Goal: Task Accomplishment & Management: Manage account settings

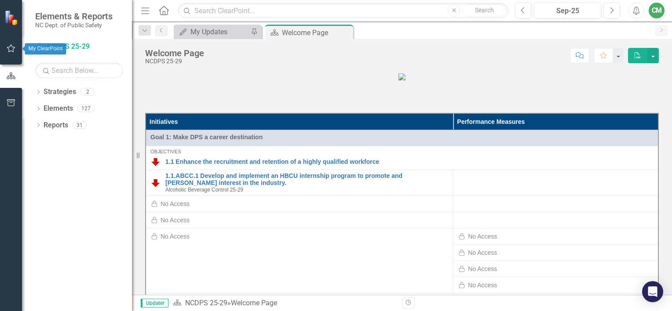
click at [11, 45] on icon "button" at bounding box center [11, 48] width 9 height 7
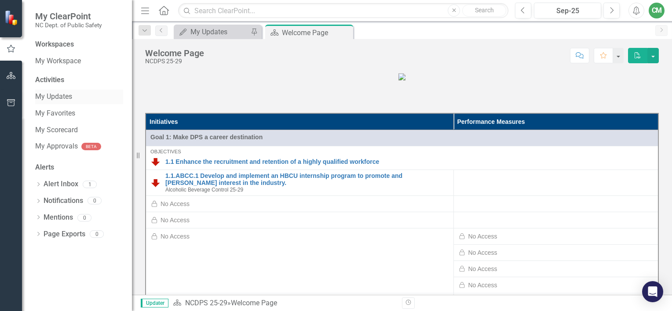
click at [58, 97] on link "My Updates" at bounding box center [79, 97] width 88 height 10
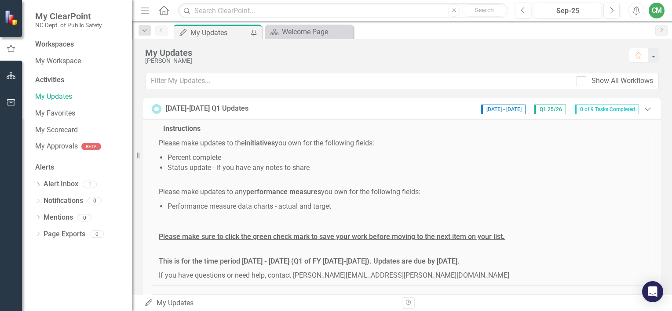
click at [643, 112] on icon "Expanded" at bounding box center [647, 108] width 9 height 7
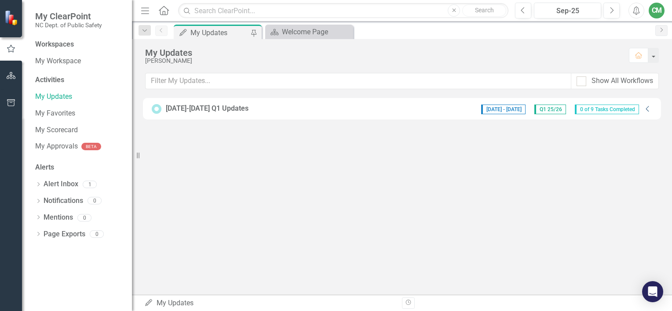
drag, startPoint x: 640, startPoint y: 112, endPoint x: 644, endPoint y: 107, distance: 5.6
click at [644, 107] on icon "Collapse" at bounding box center [647, 108] width 9 height 7
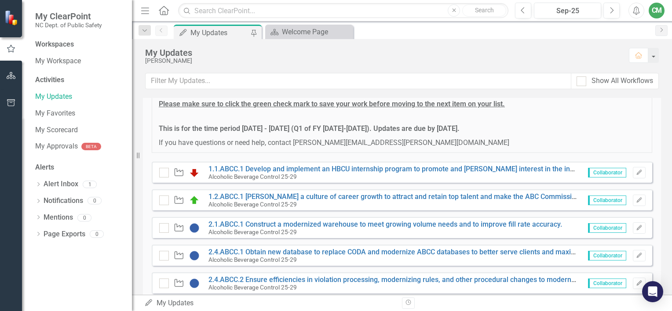
scroll to position [176, 0]
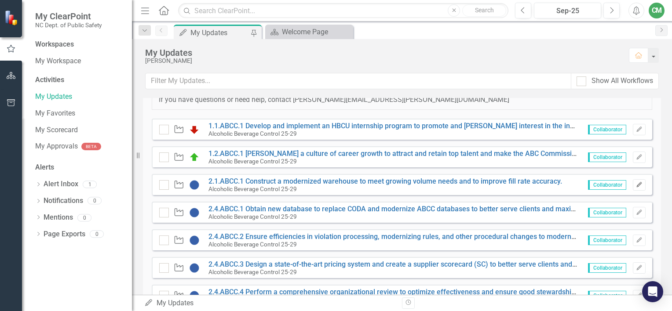
click at [635, 184] on icon "Edit" at bounding box center [638, 184] width 7 height 5
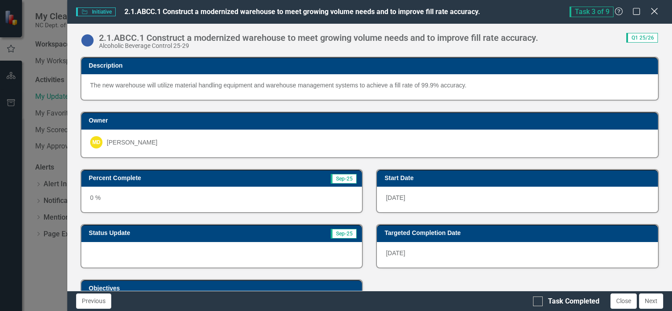
click at [657, 9] on icon "Close" at bounding box center [653, 11] width 11 height 8
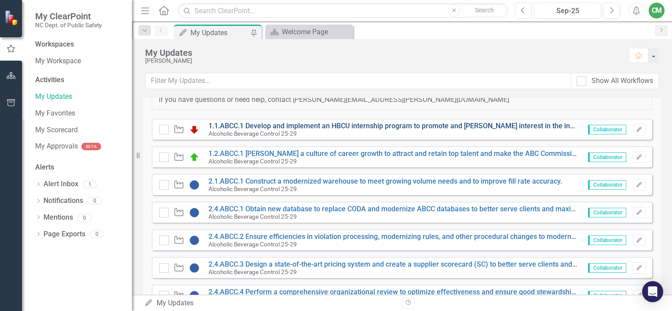
click at [258, 125] on link "1.1.ABCC.1 Develop and implement an HBCU internship program to promote and [PER…" at bounding box center [399, 126] width 382 height 8
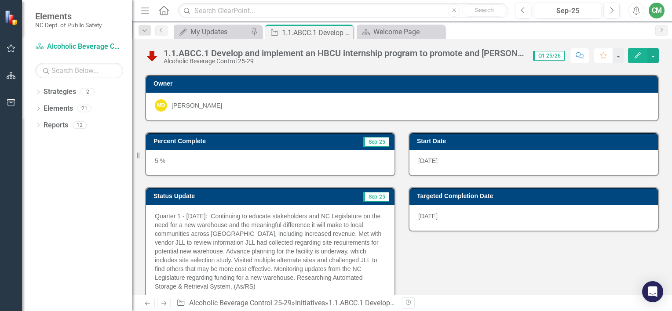
scroll to position [132, 0]
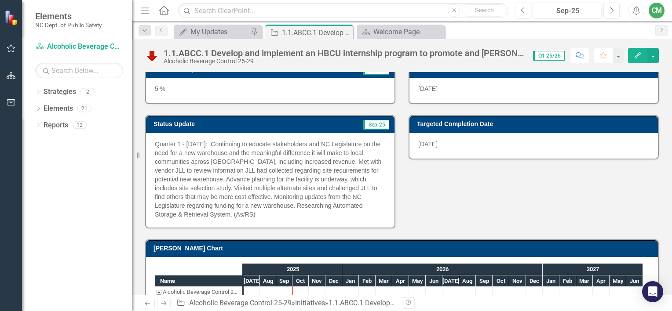
click at [637, 55] on icon "Edit" at bounding box center [637, 55] width 8 height 6
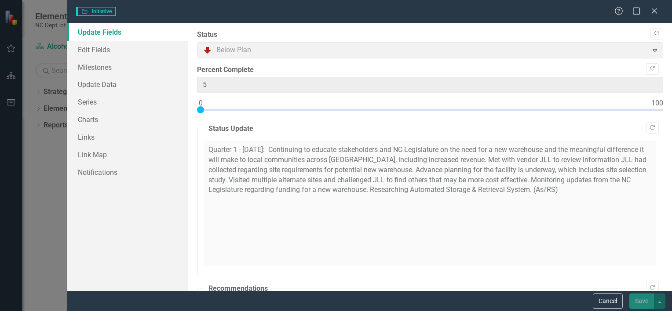
type input "5"
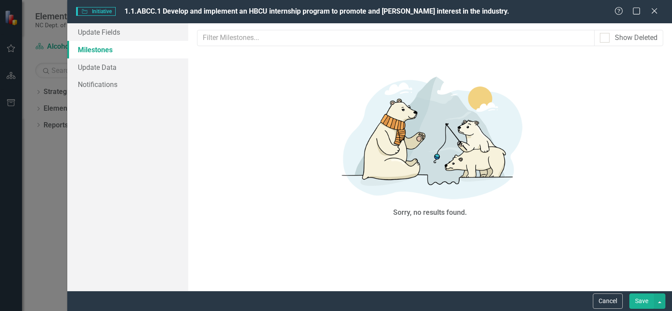
scroll to position [0, 0]
click at [90, 29] on link "Update Fields" at bounding box center [127, 32] width 121 height 18
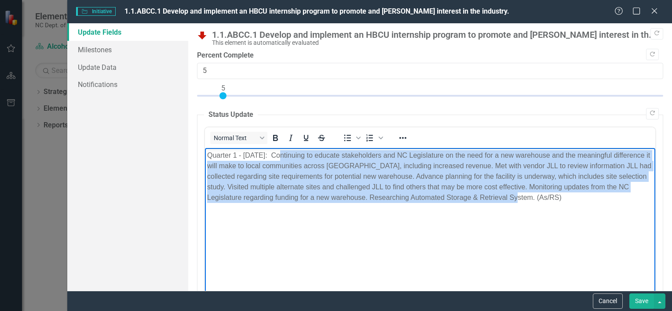
drag, startPoint x: 277, startPoint y: 155, endPoint x: 581, endPoint y: 196, distance: 306.5
click at [581, 196] on p "Quarter 1 - [DATE]: Continuing to educate stakeholders and NC Legislature on th…" at bounding box center [430, 176] width 446 height 53
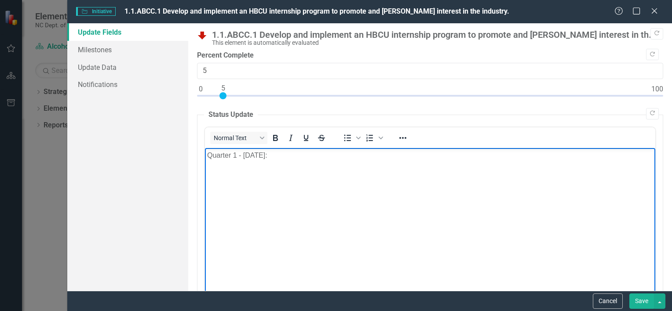
click at [289, 156] on p "Quarter 1 - [DATE]:" at bounding box center [430, 155] width 446 height 11
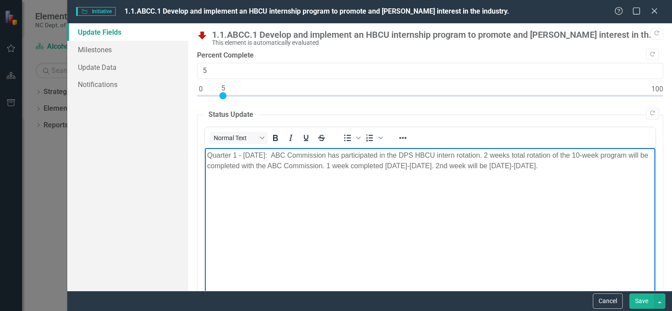
click at [392, 225] on body "Quarter 1 - [DATE]: ABC Commission has participated in the DPS HBCU intern rota…" at bounding box center [429, 214] width 450 height 132
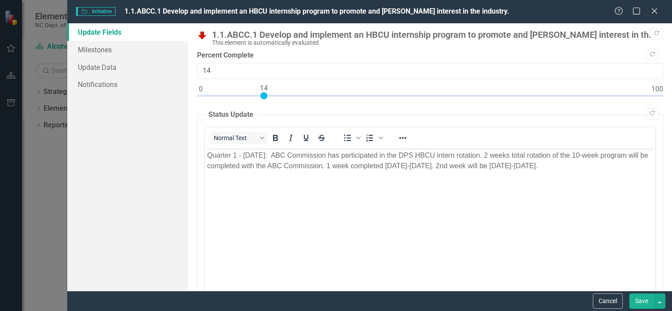
type input "15"
drag, startPoint x: 223, startPoint y: 92, endPoint x: 267, endPoint y: 93, distance: 44.0
click at [267, 93] on div at bounding box center [268, 95] width 7 height 7
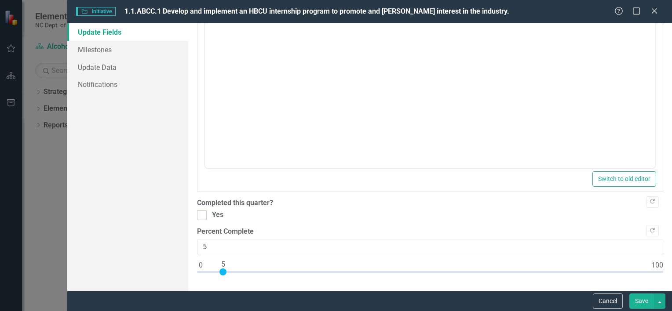
scroll to position [355, 0]
type input "15"
drag, startPoint x: 222, startPoint y: 267, endPoint x: 265, endPoint y: 269, distance: 44.0
click at [265, 269] on div at bounding box center [268, 271] width 7 height 7
click at [643, 302] on button "Save" at bounding box center [641, 301] width 25 height 15
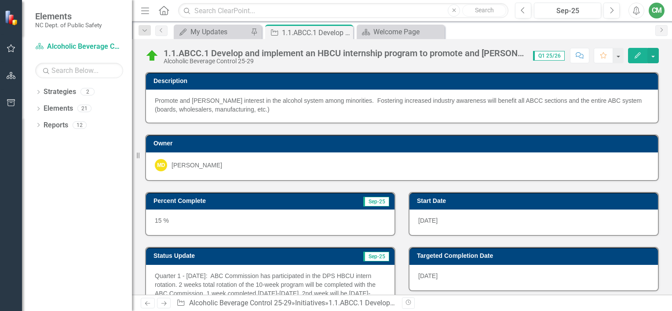
scroll to position [118, 0]
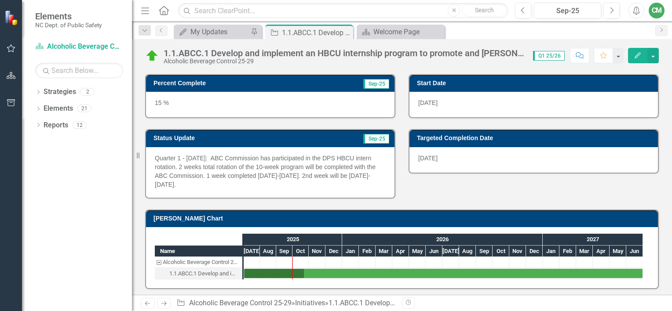
click at [165, 301] on icon "Next" at bounding box center [163, 304] width 7 height 6
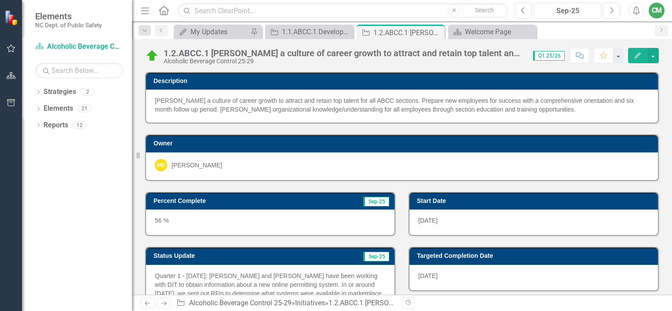
click at [640, 54] on icon "Edit" at bounding box center [637, 55] width 8 height 6
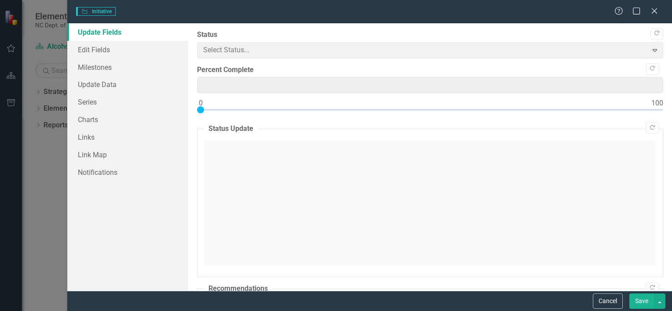
type input "56"
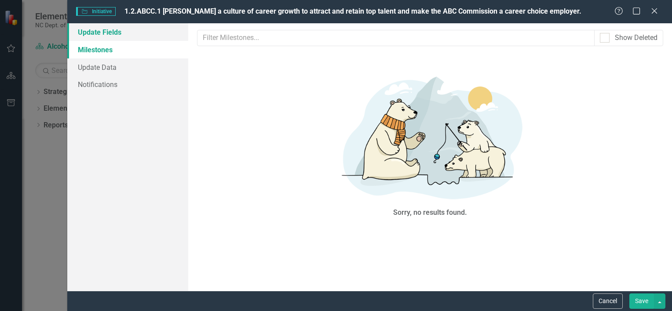
click at [113, 32] on link "Update Fields" at bounding box center [127, 32] width 121 height 18
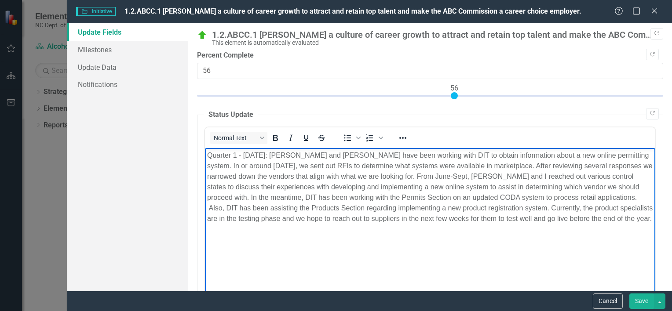
click at [280, 160] on p "Quarter 1 - [DATE]: [PERSON_NAME] and [PERSON_NAME] have been working with DIT …" at bounding box center [430, 187] width 446 height 74
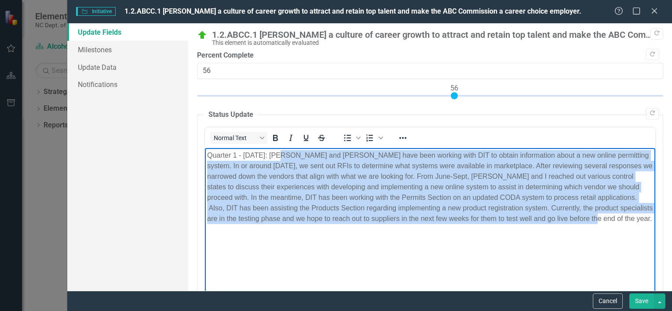
drag, startPoint x: 280, startPoint y: 153, endPoint x: 607, endPoint y: 223, distance: 335.1
click at [607, 223] on p "Quarter 1 - [DATE]: [PERSON_NAME] and [PERSON_NAME] have been working with DIT …" at bounding box center [430, 187] width 446 height 74
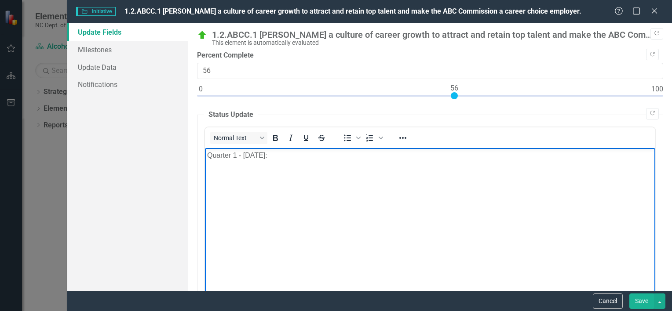
click at [321, 160] on p "Quarter 1 - [DATE]:" at bounding box center [430, 155] width 446 height 11
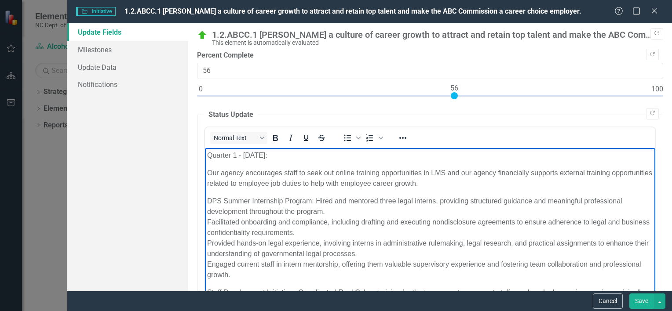
click at [291, 158] on p "Quarter 1 - [DATE]:" at bounding box center [430, 155] width 446 height 11
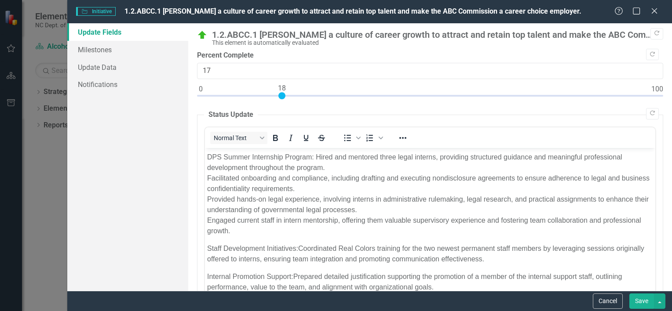
type input "18"
drag, startPoint x: 453, startPoint y: 94, endPoint x: 280, endPoint y: 101, distance: 173.3
click at [280, 101] on div at bounding box center [430, 97] width 466 height 11
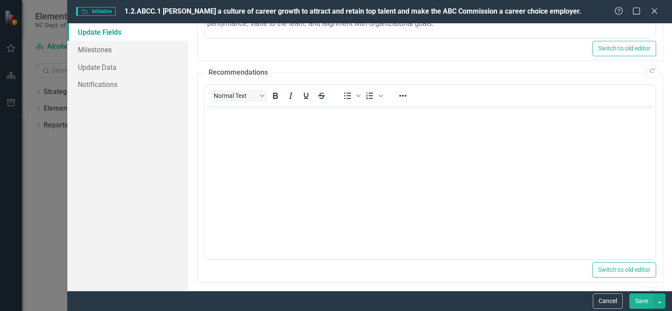
scroll to position [355, 0]
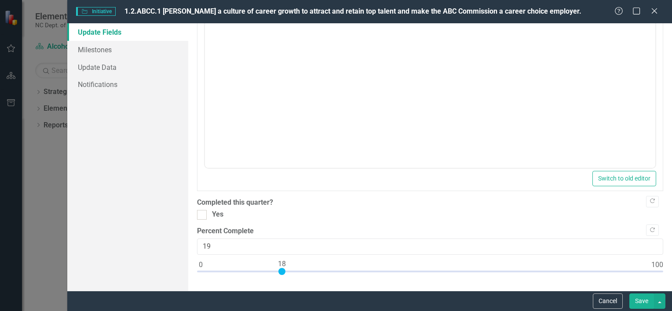
type input "18"
drag, startPoint x: 454, startPoint y: 270, endPoint x: 282, endPoint y: 272, distance: 172.3
click at [282, 272] on div at bounding box center [281, 271] width 7 height 7
click at [640, 301] on button "Save" at bounding box center [641, 301] width 25 height 15
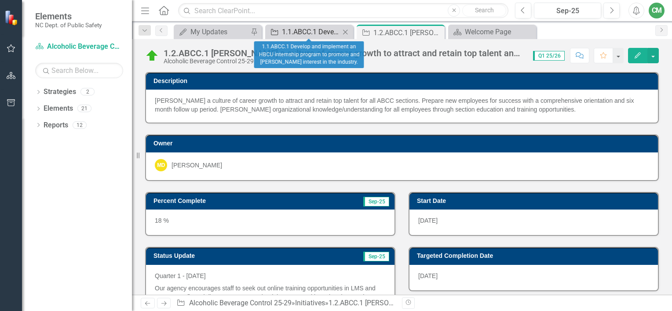
click at [306, 29] on div "1.1.ABCC.1 Develop and implement an HBCU internship program to promote and [PER…" at bounding box center [311, 31] width 58 height 11
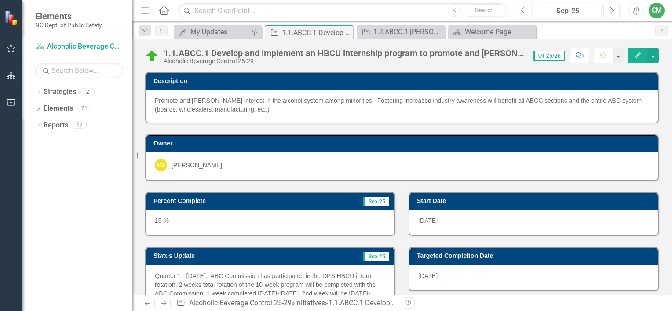
scroll to position [44, 0]
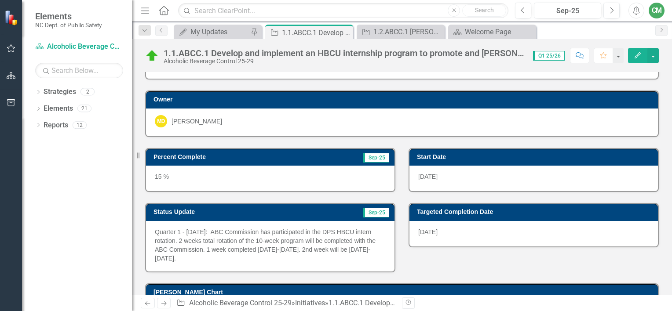
click at [637, 55] on icon "Edit" at bounding box center [637, 55] width 8 height 6
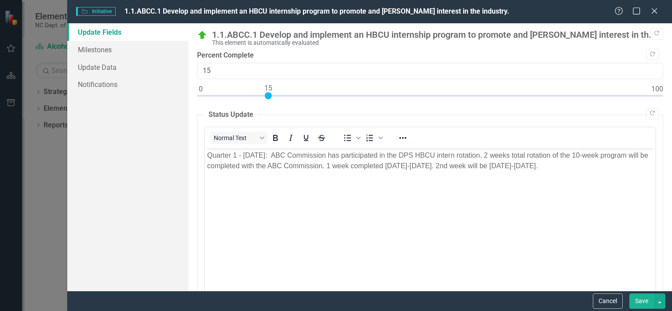
scroll to position [0, 0]
click at [276, 156] on p "Quarter 1 - [DATE]: ABC Commission has participated in the DPS HBCU intern rota…" at bounding box center [430, 160] width 446 height 21
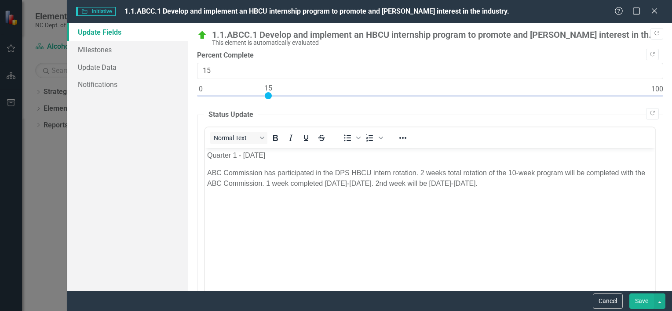
click at [640, 301] on button "Save" at bounding box center [641, 301] width 25 height 15
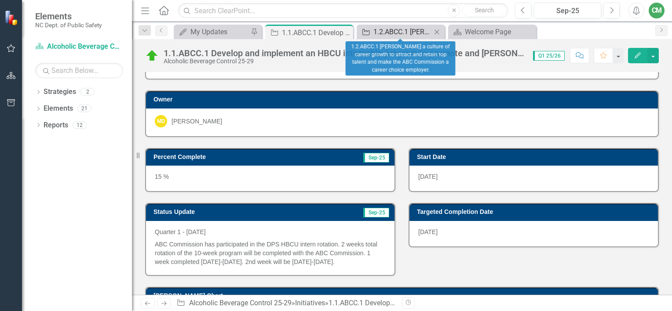
click at [403, 35] on div "1.2.ABCC.1 [PERSON_NAME] a culture of career growth to attract and retain top t…" at bounding box center [402, 31] width 58 height 11
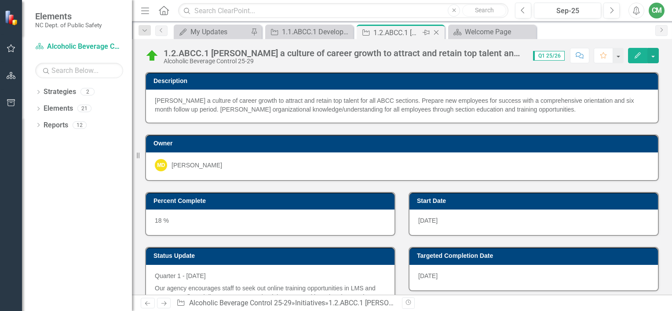
click at [402, 27] on div "1.2.ABCC.1 [PERSON_NAME] a culture of career growth to attract and retain top t…" at bounding box center [396, 32] width 47 height 11
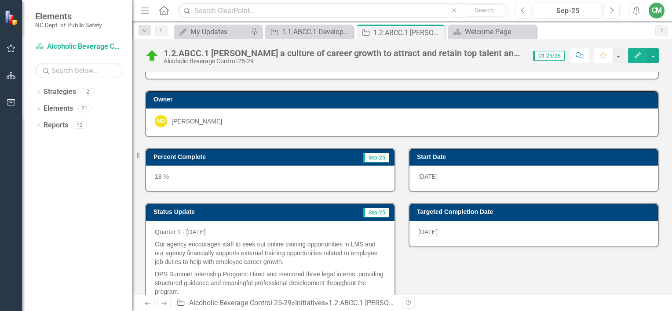
click at [167, 302] on icon "Next" at bounding box center [163, 304] width 7 height 6
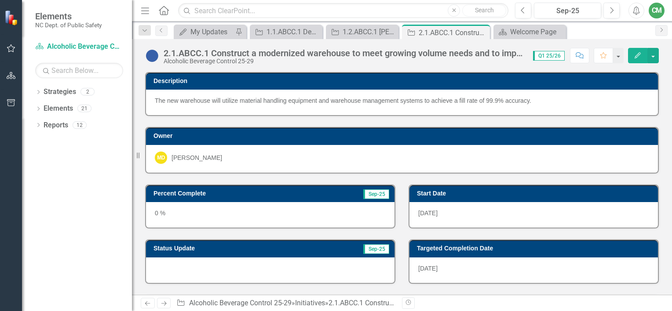
click at [638, 54] on icon "Edit" at bounding box center [637, 55] width 8 height 6
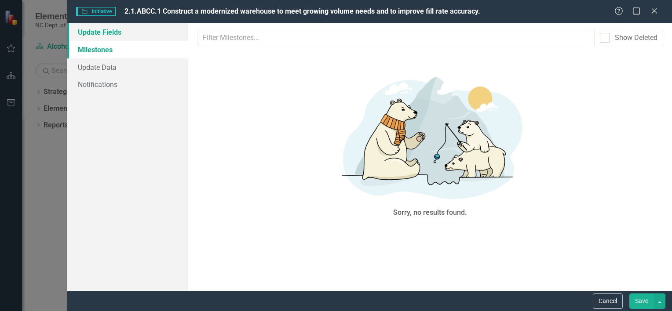
click at [117, 33] on link "Update Fields" at bounding box center [127, 32] width 121 height 18
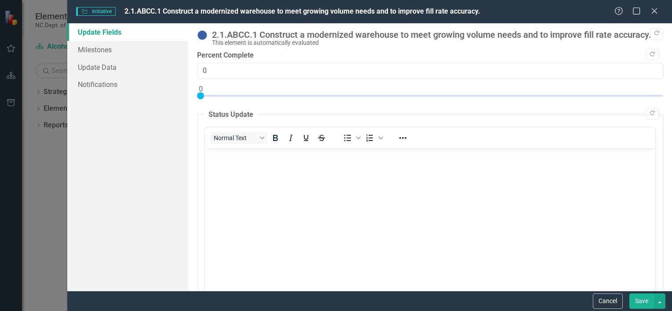
click at [245, 172] on body "Rich Text Area. Press ALT-0 for help." at bounding box center [429, 214] width 450 height 132
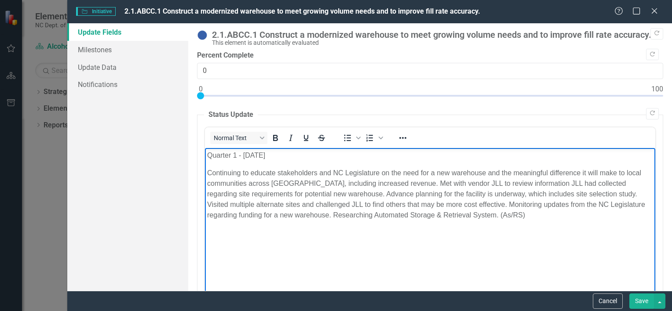
click at [465, 216] on p "Continuing to educate stakeholders and NC Legislature on the need for a new war…" at bounding box center [430, 193] width 446 height 53
click at [494, 214] on p "Continuing to educate stakeholders and NC Legislature on the need for a new war…" at bounding box center [430, 193] width 446 height 53
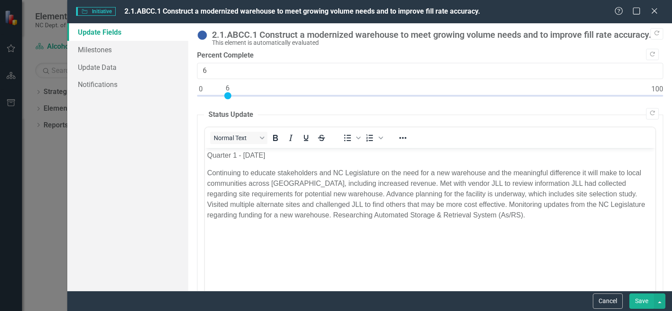
type input "5"
drag, startPoint x: 200, startPoint y: 93, endPoint x: 223, endPoint y: 96, distance: 23.5
click at [223, 96] on div at bounding box center [222, 95] width 7 height 7
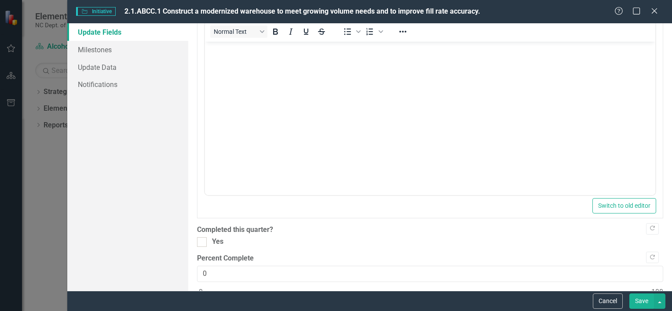
scroll to position [355, 0]
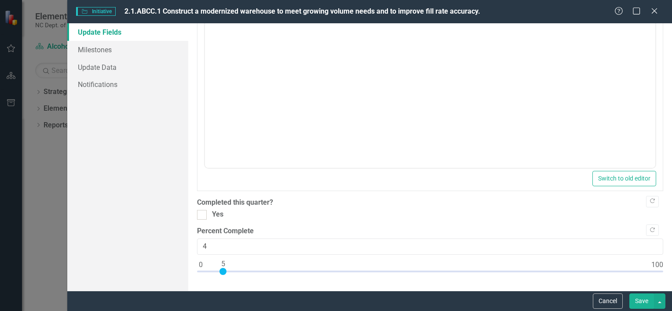
type input "5"
drag, startPoint x: 203, startPoint y: 271, endPoint x: 224, endPoint y: 270, distance: 21.1
click at [224, 270] on div at bounding box center [222, 271] width 7 height 7
click at [643, 301] on button "Save" at bounding box center [641, 301] width 25 height 15
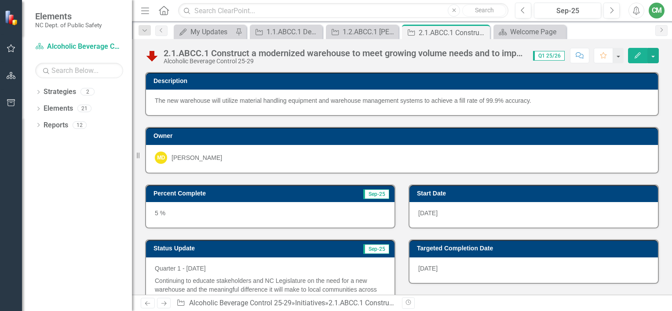
click at [164, 303] on icon at bounding box center [163, 303] width 5 height 4
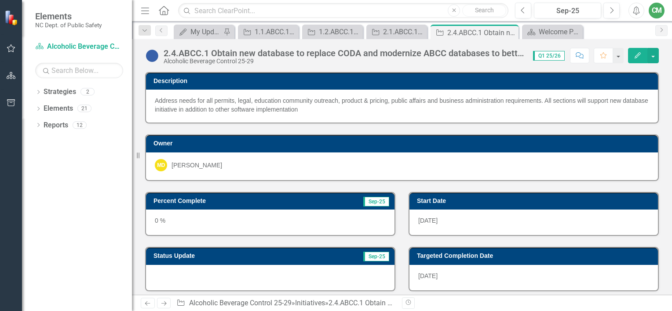
click at [632, 56] on button "Edit" at bounding box center [637, 55] width 19 height 15
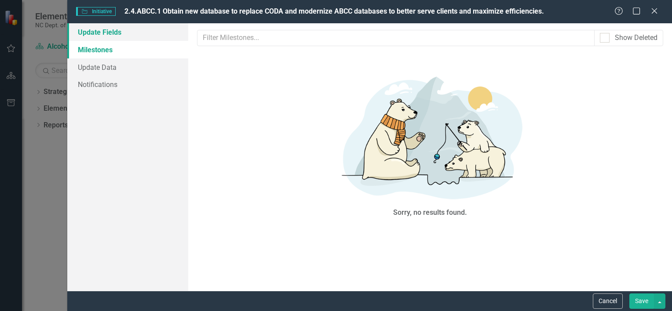
drag, startPoint x: 113, startPoint y: 33, endPoint x: 122, endPoint y: 33, distance: 9.2
click at [113, 32] on link "Update Fields" at bounding box center [127, 32] width 121 height 18
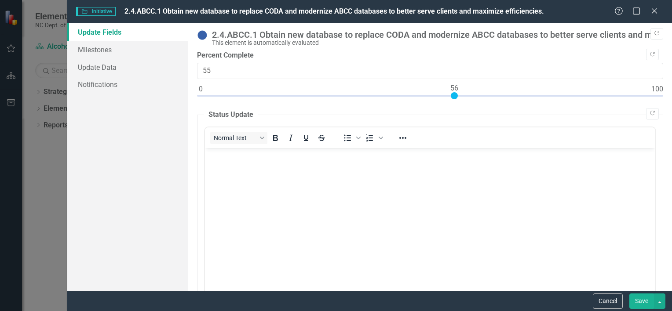
type input "56"
drag, startPoint x: 202, startPoint y: 94, endPoint x: 457, endPoint y: 90, distance: 255.4
click at [457, 92] on div at bounding box center [453, 95] width 7 height 7
click at [267, 142] on div "Normal Text" at bounding box center [270, 137] width 130 height 17
click at [285, 192] on body "Rich Text Area. Press ALT-0 for help." at bounding box center [429, 214] width 450 height 132
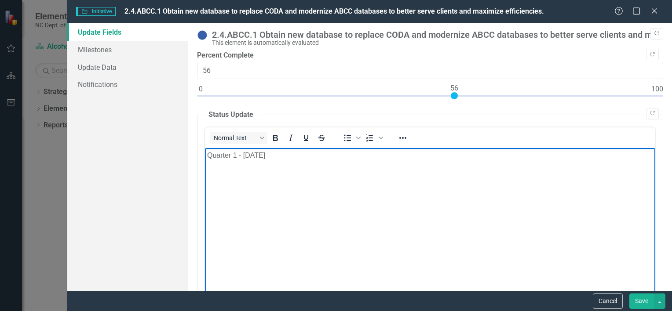
click at [217, 178] on body "Quarter 1 - [DATE]" at bounding box center [429, 214] width 450 height 132
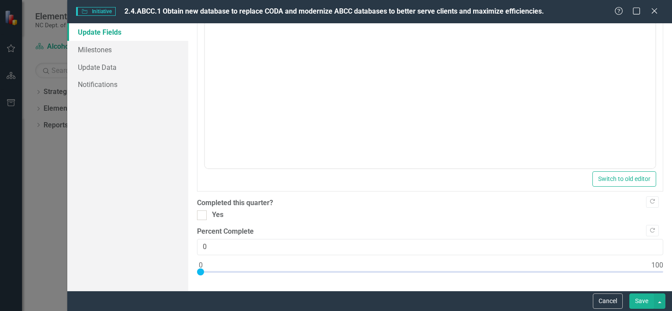
scroll to position [355, 0]
drag, startPoint x: 201, startPoint y: 267, endPoint x: 464, endPoint y: 260, distance: 263.3
click at [464, 268] on div at bounding box center [462, 271] width 7 height 7
type input "56"
drag, startPoint x: 463, startPoint y: 269, endPoint x: 452, endPoint y: 271, distance: 10.7
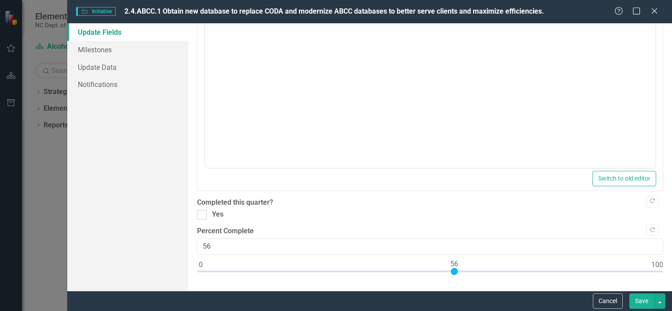
click at [452, 271] on div at bounding box center [453, 271] width 7 height 7
click at [639, 302] on button "Save" at bounding box center [641, 301] width 25 height 15
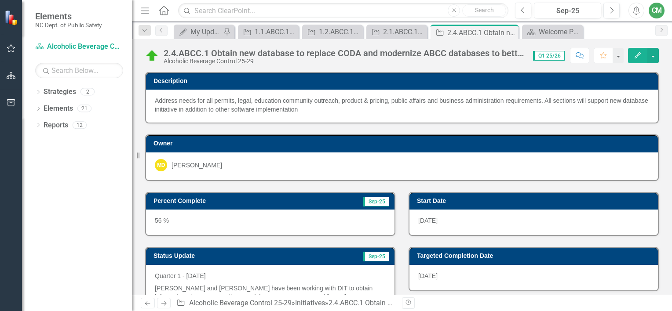
click at [163, 304] on icon "Next" at bounding box center [163, 304] width 7 height 6
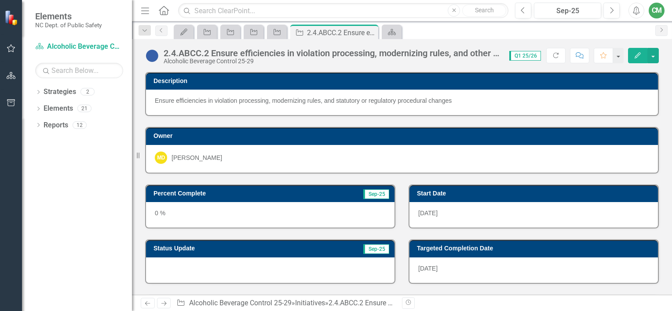
click at [637, 55] on icon "button" at bounding box center [637, 55] width 6 height 6
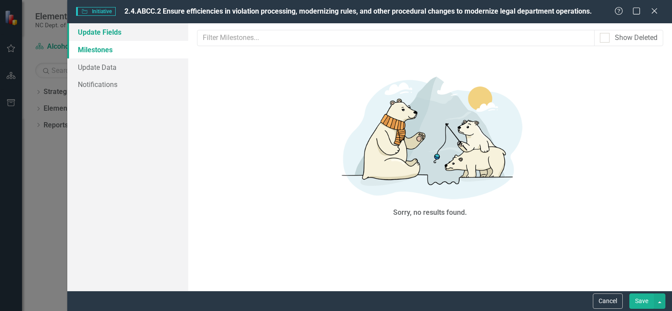
click at [116, 30] on link "Update Fields" at bounding box center [127, 32] width 121 height 18
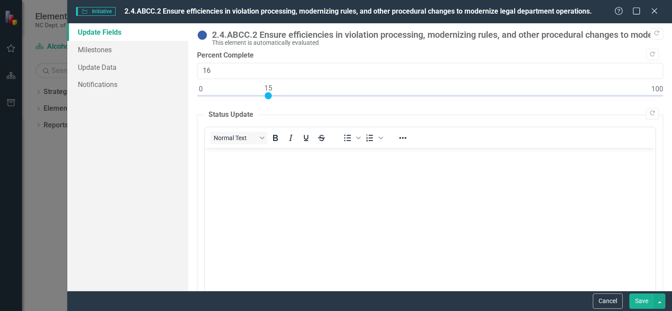
type input "15"
drag, startPoint x: 200, startPoint y: 93, endPoint x: 269, endPoint y: 96, distance: 69.5
click at [269, 94] on div at bounding box center [268, 95] width 7 height 7
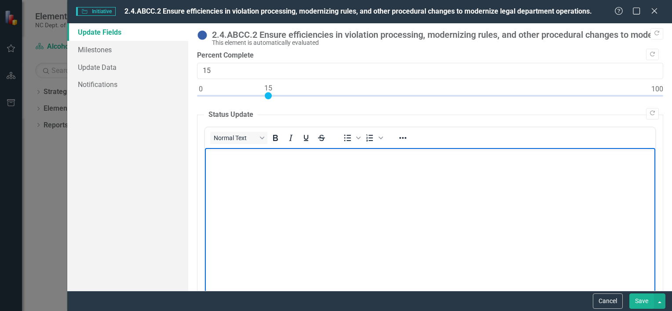
click at [269, 172] on body "Rich Text Area. Press ALT-0 for help." at bounding box center [429, 214] width 450 height 132
click at [227, 172] on p "Rich Text Area. Press ALT-0 for help." at bounding box center [430, 172] width 446 height 11
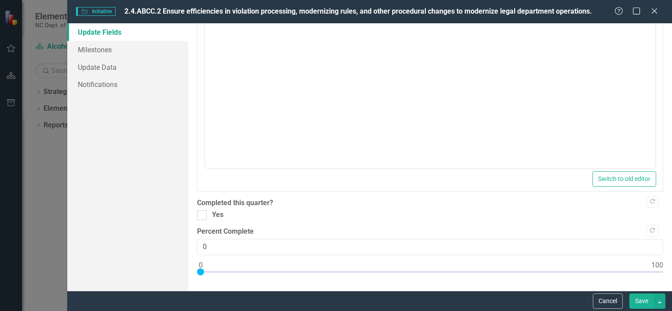
scroll to position [355, 0]
type input "15"
drag, startPoint x: 200, startPoint y: 269, endPoint x: 266, endPoint y: 267, distance: 66.0
click at [266, 268] on div at bounding box center [268, 271] width 7 height 7
click at [638, 299] on button "Save" at bounding box center [641, 301] width 25 height 15
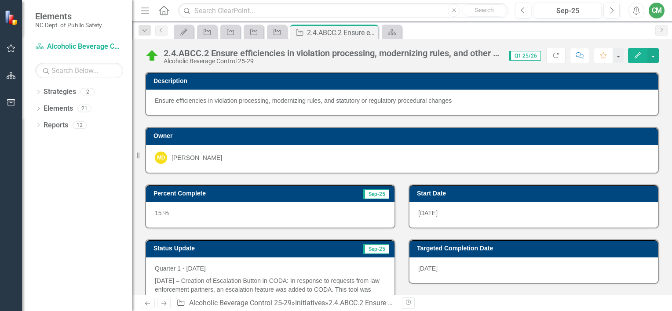
click at [167, 305] on link "Next" at bounding box center [164, 303] width 14 height 11
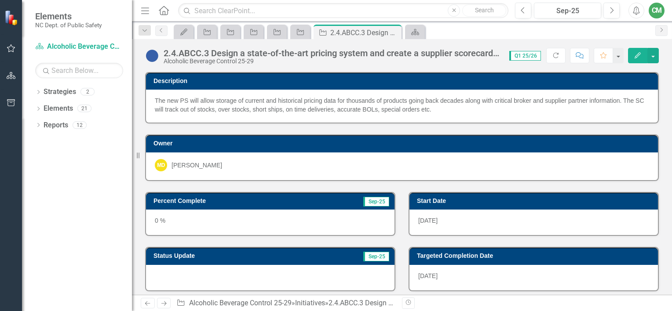
click at [632, 55] on button "Edit" at bounding box center [637, 55] width 19 height 15
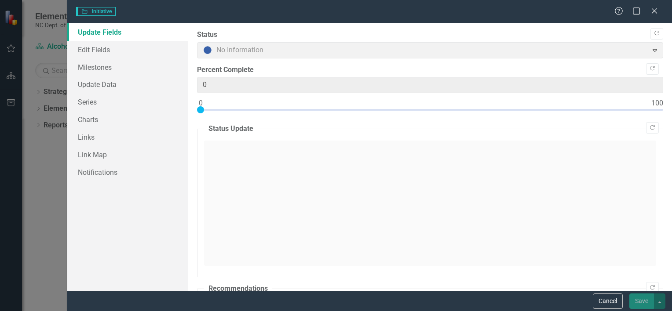
type input "0"
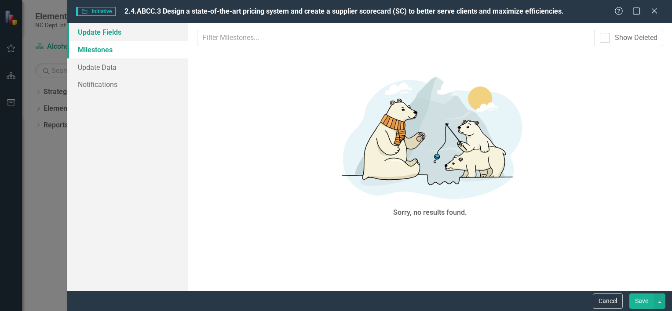
click at [96, 34] on link "Update Fields" at bounding box center [127, 32] width 121 height 18
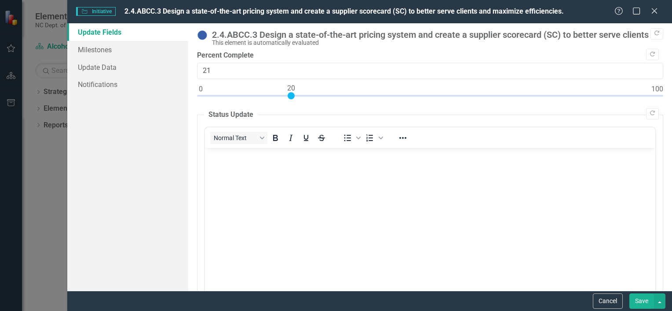
type input "20"
drag, startPoint x: 200, startPoint y: 95, endPoint x: 292, endPoint y: 98, distance: 91.9
click at [292, 98] on div at bounding box center [290, 95] width 7 height 7
click at [254, 166] on body "Rich Text Area. Press ALT-0 for help." at bounding box center [429, 214] width 450 height 132
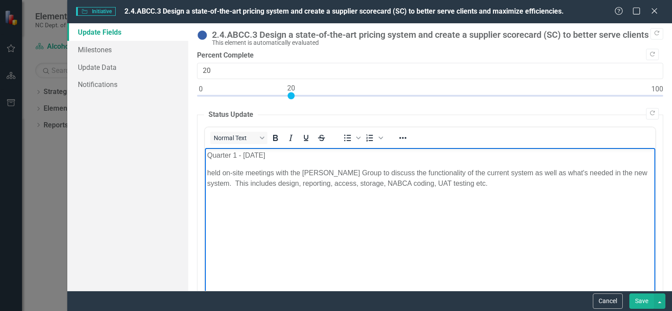
click at [210, 173] on p "held on-site meetings with the [PERSON_NAME] Group to discuss the functionality…" at bounding box center [430, 177] width 446 height 21
drag, startPoint x: 208, startPoint y: 183, endPoint x: 213, endPoint y: 183, distance: 4.9
click at [210, 183] on p "Held on-site meetings with the [PERSON_NAME] Group to discuss the functionality…" at bounding box center [430, 177] width 446 height 21
click at [453, 211] on body "Quarter 1 - [DATE] Held on-site meetings with the [PERSON_NAME] Group to discus…" at bounding box center [429, 214] width 450 height 132
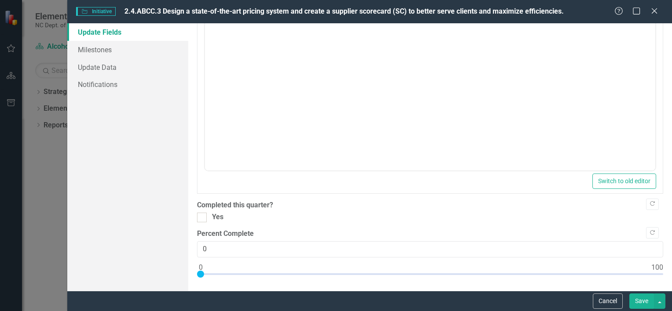
scroll to position [355, 0]
type input "20"
drag, startPoint x: 200, startPoint y: 269, endPoint x: 292, endPoint y: 274, distance: 91.6
click at [292, 274] on div at bounding box center [430, 273] width 466 height 11
click at [643, 300] on button "Save" at bounding box center [641, 301] width 25 height 15
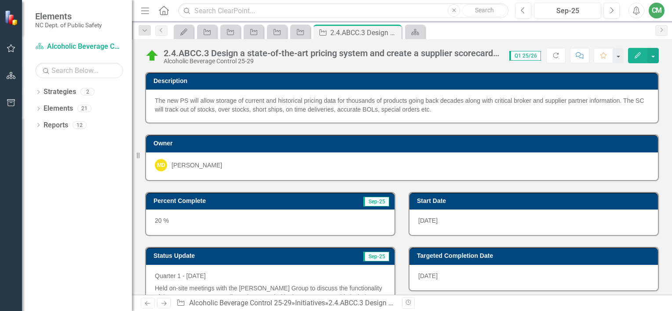
scroll to position [44, 0]
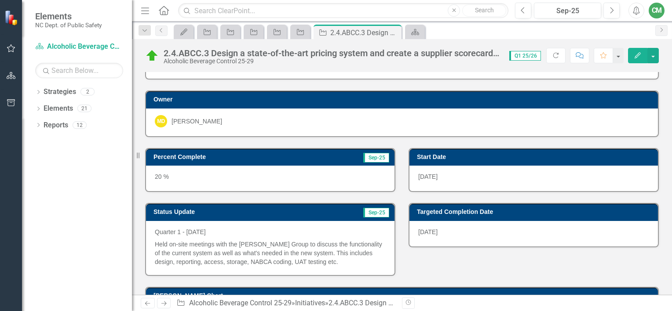
click at [165, 302] on icon "Next" at bounding box center [163, 304] width 7 height 6
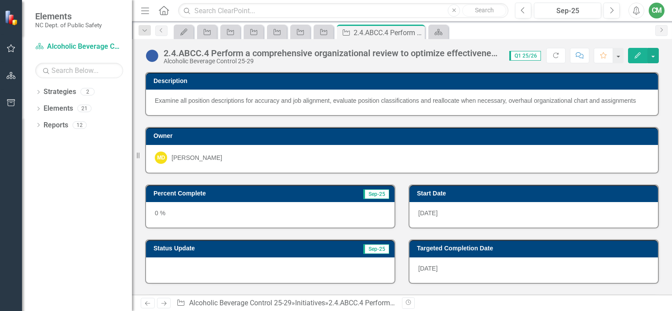
click at [634, 54] on icon "Edit" at bounding box center [637, 55] width 8 height 6
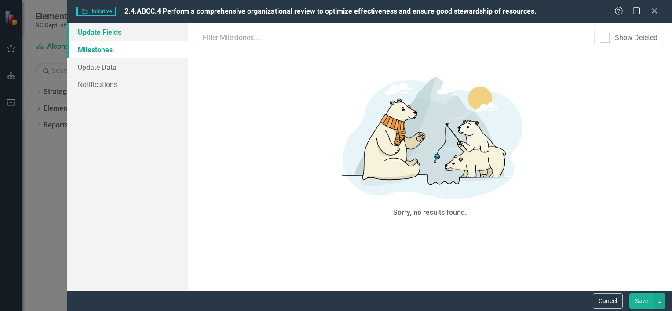
click at [120, 28] on link "Update Fields" at bounding box center [127, 32] width 121 height 18
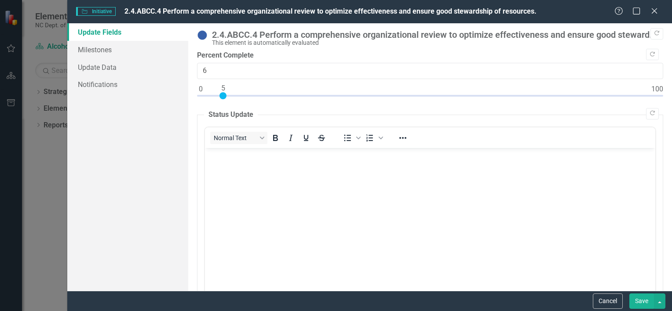
type input "5"
drag, startPoint x: 200, startPoint y: 95, endPoint x: 222, endPoint y: 97, distance: 22.5
click at [222, 97] on div at bounding box center [222, 95] width 7 height 7
click at [260, 179] on body "Rich Text Area. Press ALT-0 for help." at bounding box center [429, 214] width 450 height 132
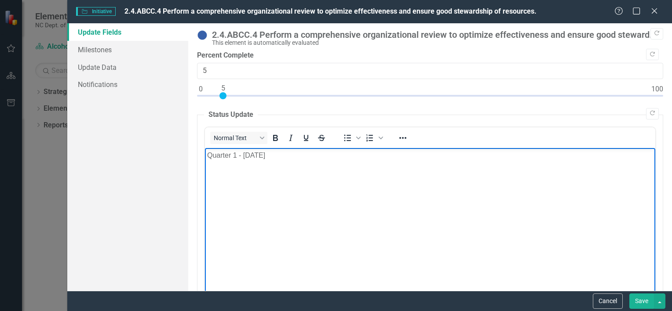
click at [308, 172] on body "Quarter 1 - [DATE]" at bounding box center [429, 214] width 450 height 132
click at [292, 149] on body "Quarter 1 - [DATE]" at bounding box center [429, 214] width 450 height 132
click at [249, 181] on body "Quarter 1 - [DATE]" at bounding box center [429, 214] width 450 height 132
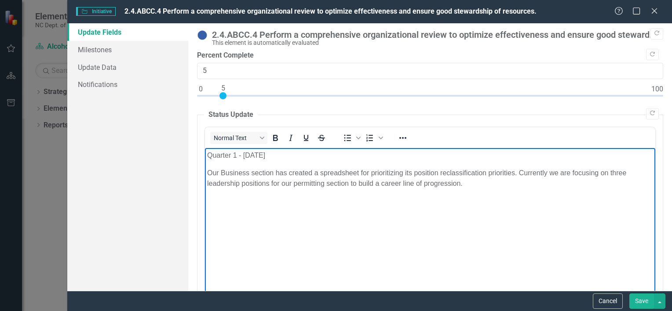
click at [450, 223] on body "Quarter 1 - [DATE] Our Business section has created a spreadsheet for prioritiz…" at bounding box center [429, 214] width 450 height 132
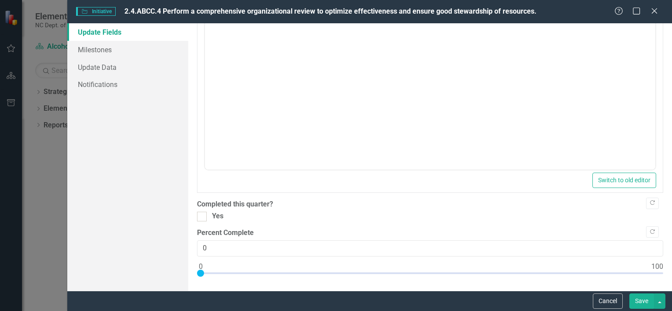
scroll to position [355, 0]
type input "5"
drag, startPoint x: 202, startPoint y: 270, endPoint x: 225, endPoint y: 271, distance: 22.9
click at [225, 271] on div at bounding box center [222, 271] width 7 height 7
click at [638, 300] on button "Save" at bounding box center [641, 301] width 25 height 15
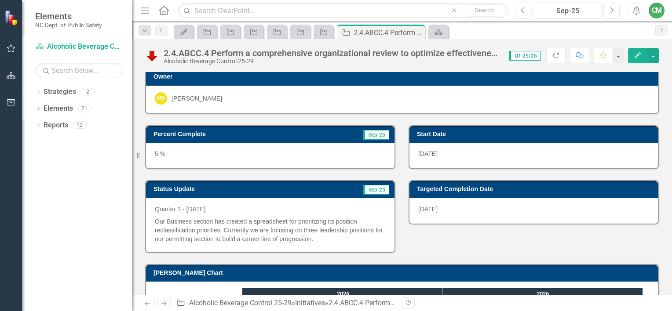
scroll to position [0, 0]
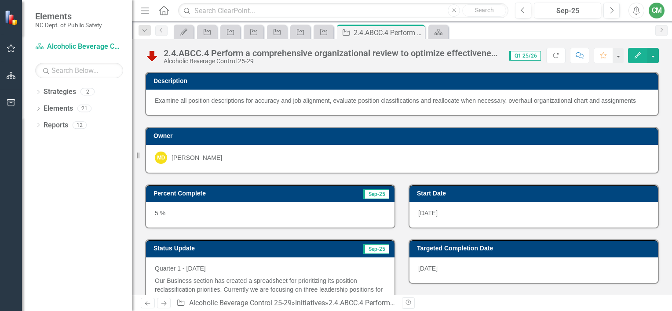
click at [166, 303] on icon "Next" at bounding box center [163, 304] width 7 height 6
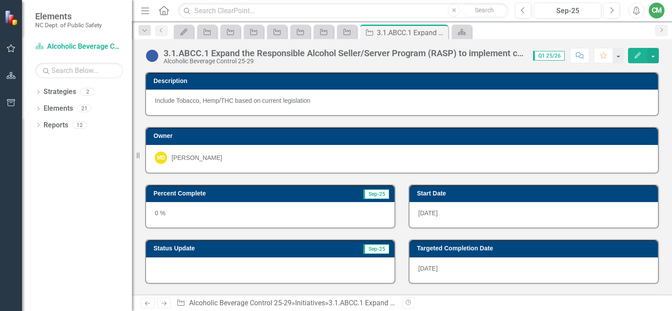
click at [635, 55] on icon "Edit" at bounding box center [637, 55] width 8 height 6
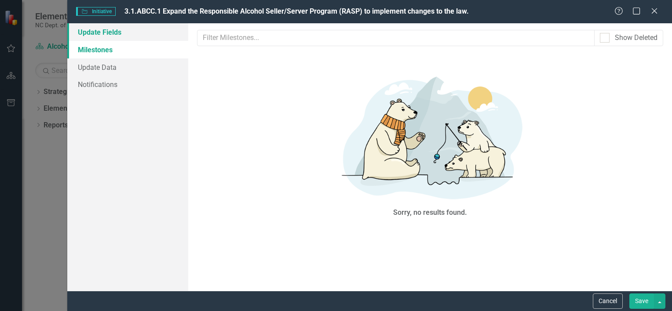
click at [109, 32] on link "Update Fields" at bounding box center [127, 32] width 121 height 18
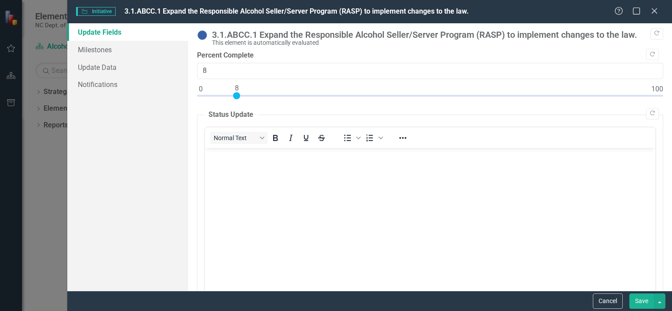
type input "10"
drag, startPoint x: 199, startPoint y: 94, endPoint x: 245, endPoint y: 94, distance: 45.7
click at [245, 94] on div at bounding box center [245, 95] width 7 height 7
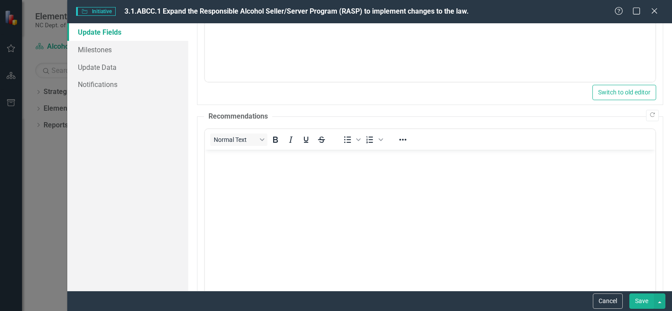
scroll to position [355, 0]
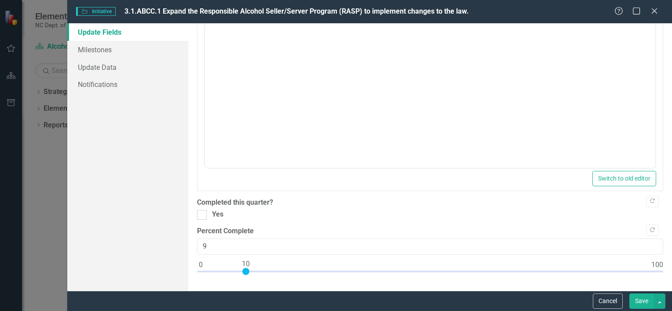
type input "10"
drag, startPoint x: 201, startPoint y: 271, endPoint x: 249, endPoint y: 272, distance: 47.5
click at [248, 272] on div at bounding box center [245, 271] width 7 height 7
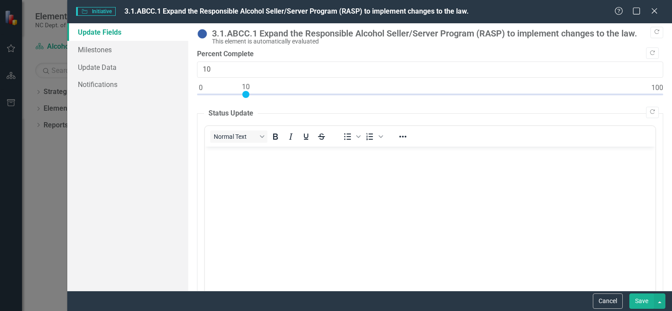
scroll to position [0, 0]
click at [233, 167] on body "Rich Text Area. Press ALT-0 for help." at bounding box center [429, 214] width 450 height 132
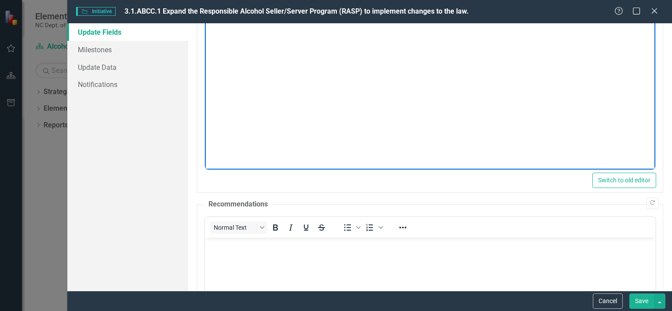
scroll to position [44, 0]
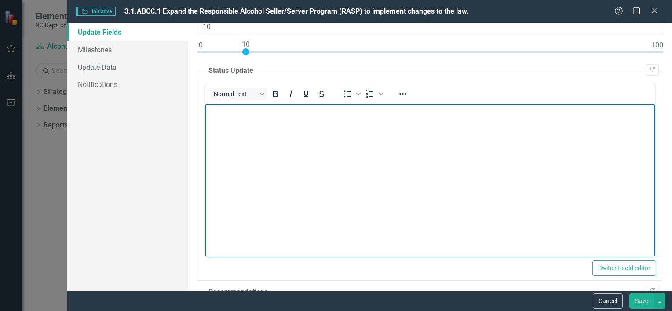
click at [241, 123] on body "Rich Text Area. Press ALT-0 for help." at bounding box center [429, 170] width 450 height 132
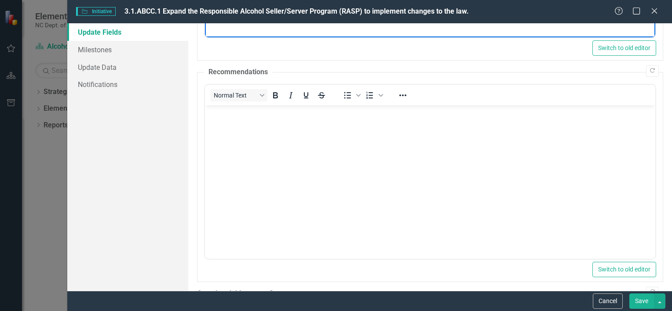
scroll to position [355, 0]
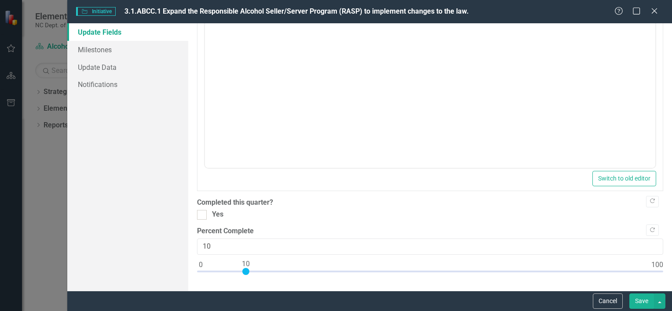
click at [638, 298] on button "Save" at bounding box center [641, 301] width 25 height 15
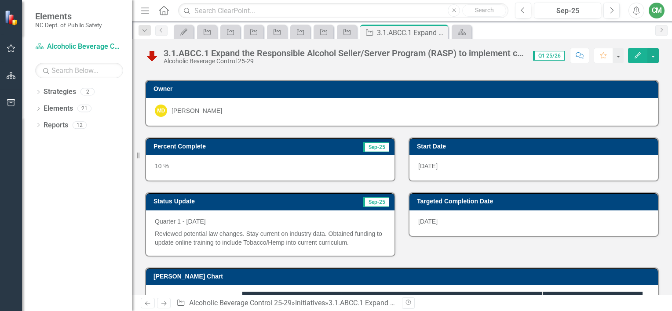
scroll to position [0, 0]
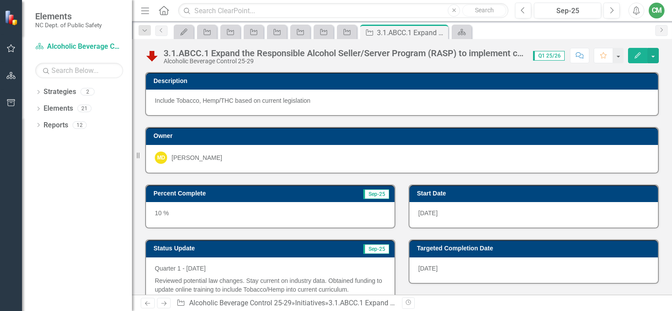
click at [160, 301] on icon "Next" at bounding box center [163, 304] width 7 height 6
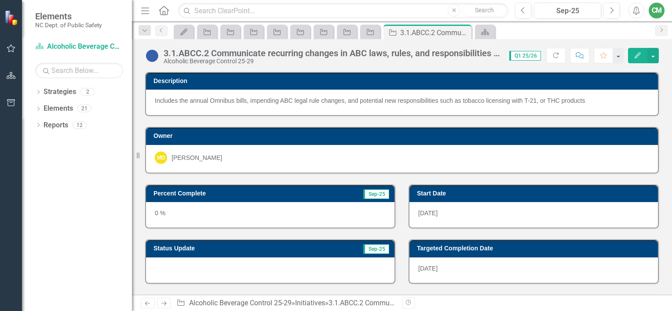
click at [633, 56] on button "Edit" at bounding box center [637, 55] width 19 height 15
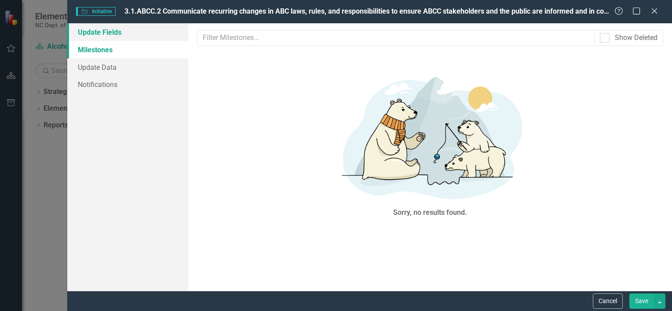
click at [124, 34] on link "Update Fields" at bounding box center [127, 32] width 121 height 18
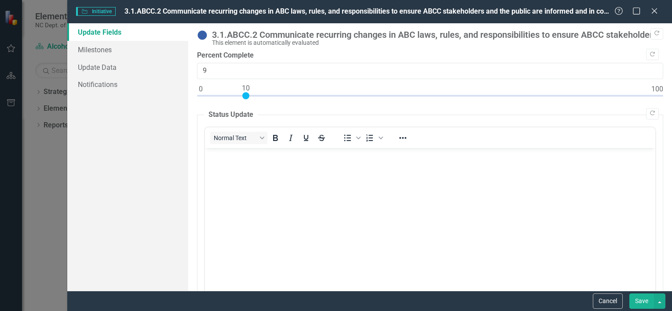
type input "10"
drag, startPoint x: 199, startPoint y: 94, endPoint x: 243, endPoint y: 93, distance: 44.4
click at [243, 93] on div at bounding box center [245, 95] width 7 height 7
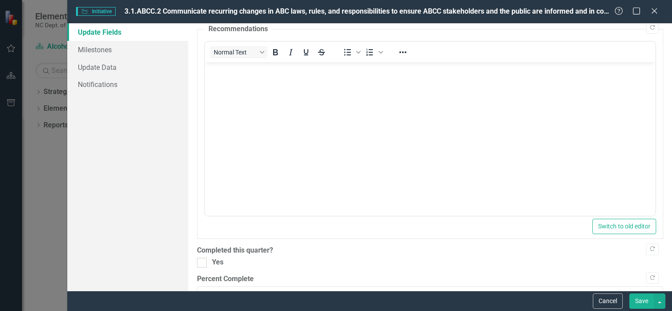
scroll to position [355, 0]
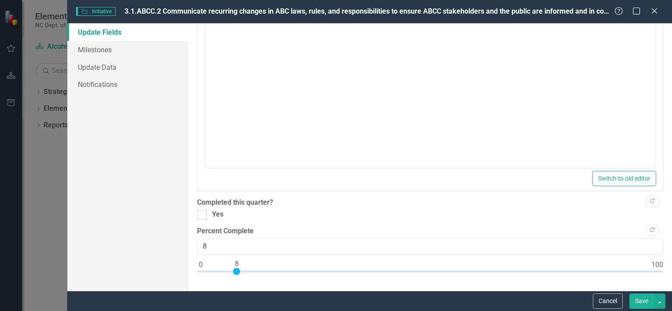
type input "10"
drag, startPoint x: 200, startPoint y: 269, endPoint x: 246, endPoint y: 269, distance: 45.3
click at [246, 269] on div at bounding box center [245, 271] width 7 height 7
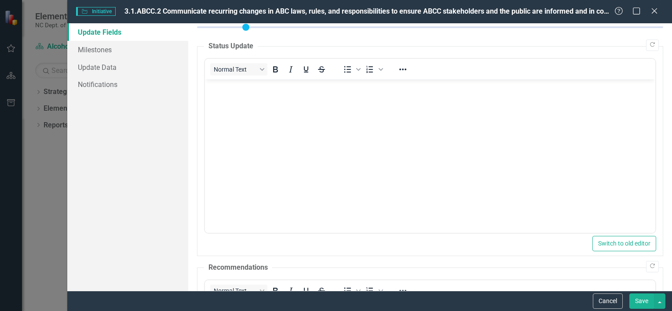
scroll to position [47, 0]
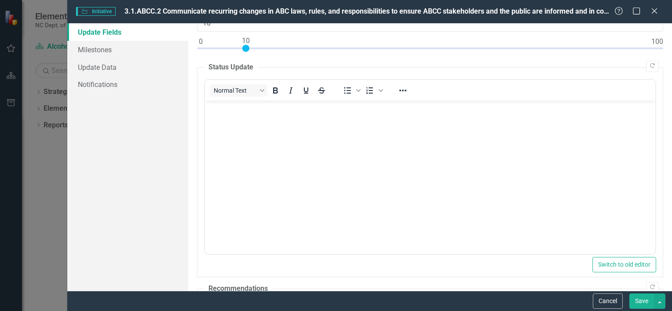
click at [243, 122] on body "Rich Text Area. Press ALT-0 for help." at bounding box center [429, 166] width 450 height 132
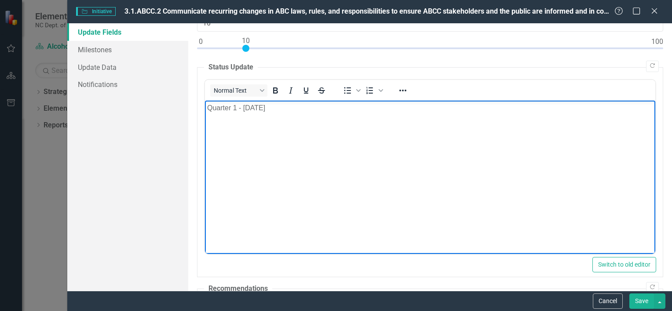
click at [256, 131] on body "Quarter 1 - [DATE]" at bounding box center [429, 166] width 450 height 132
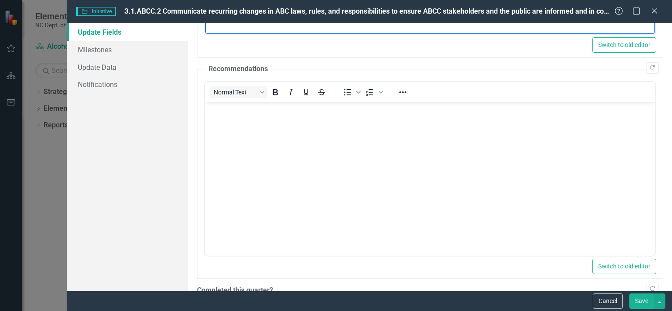
scroll to position [355, 0]
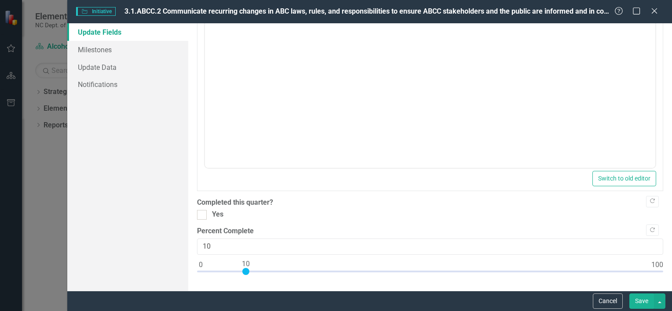
click at [641, 299] on button "Save" at bounding box center [641, 301] width 25 height 15
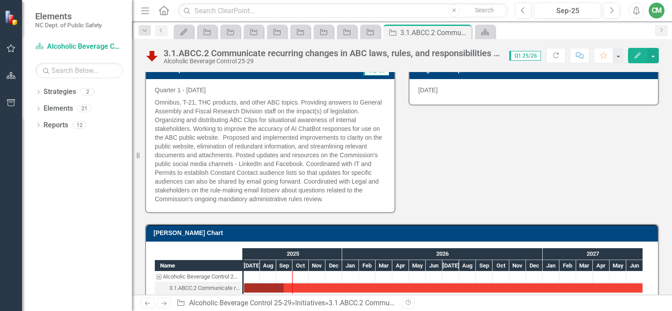
scroll to position [193, 0]
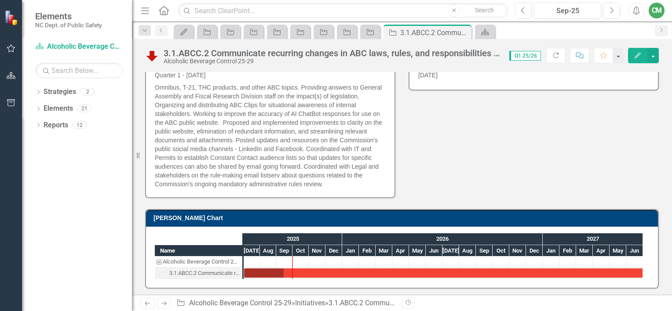
click at [166, 305] on icon "Next" at bounding box center [163, 304] width 7 height 6
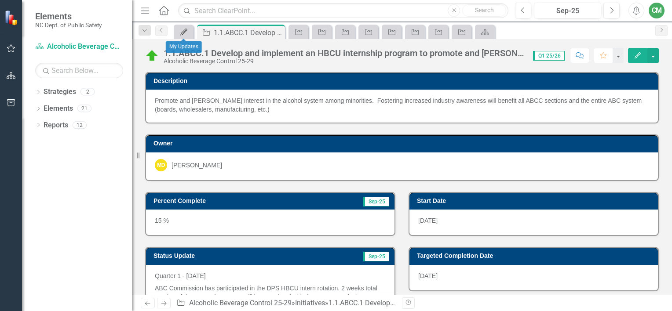
click at [182, 30] on icon "My Updates" at bounding box center [183, 32] width 9 height 7
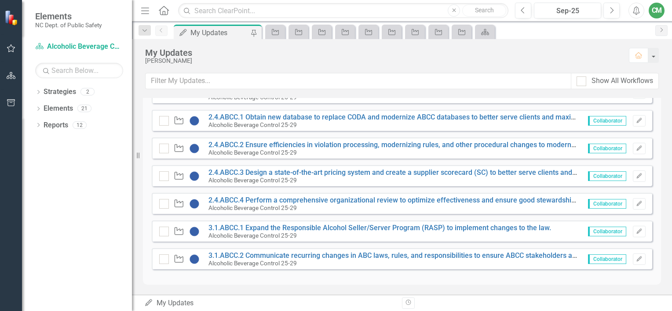
scroll to position [92, 0]
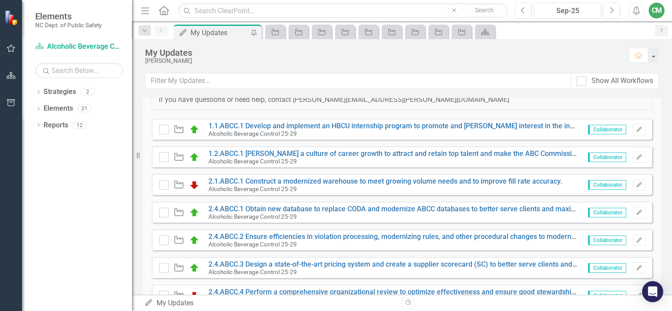
scroll to position [268, 0]
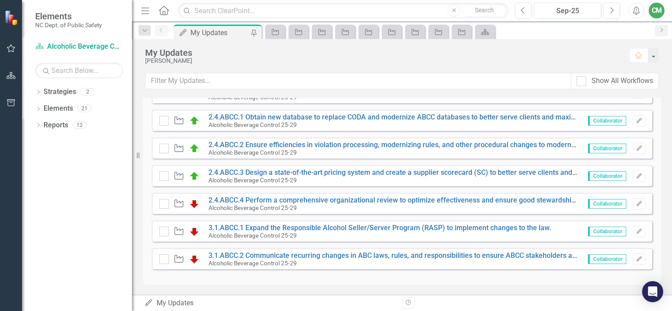
click at [365, 304] on div "My Updates My Updates" at bounding box center [269, 303] width 251 height 10
click at [149, 304] on icon at bounding box center [148, 302] width 7 height 7
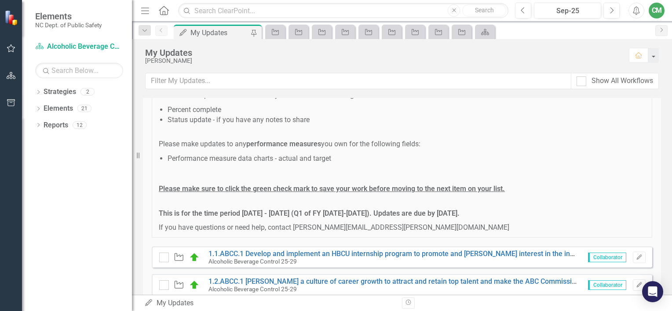
scroll to position [0, 0]
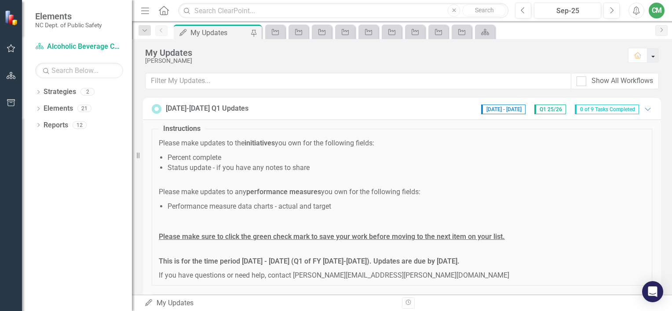
click at [654, 54] on button "button" at bounding box center [652, 55] width 11 height 15
click at [590, 51] on div "My Updates" at bounding box center [382, 53] width 475 height 10
click at [661, 30] on icon "Next" at bounding box center [660, 29] width 7 height 5
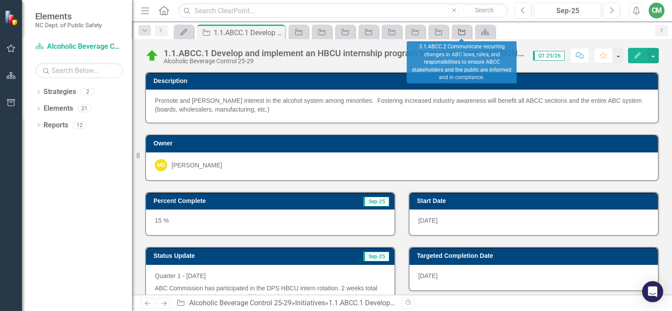
click at [461, 32] on icon "Initiative" at bounding box center [461, 32] width 9 height 7
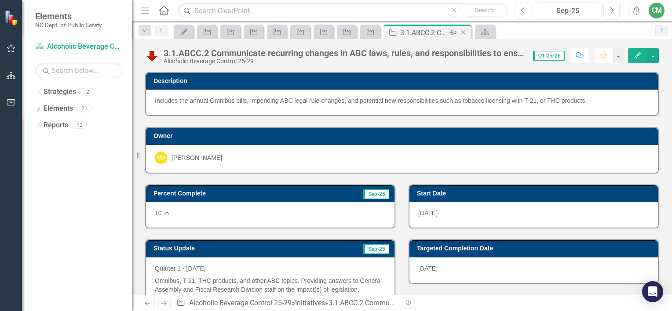
click at [461, 32] on icon "Close" at bounding box center [462, 32] width 9 height 7
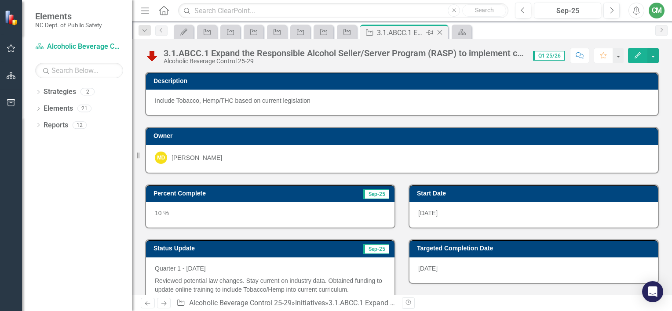
click at [440, 32] on icon "Close" at bounding box center [439, 32] width 9 height 7
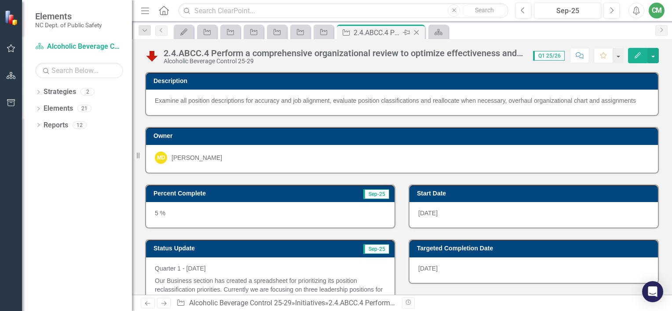
click at [417, 30] on icon "Close" at bounding box center [416, 32] width 9 height 7
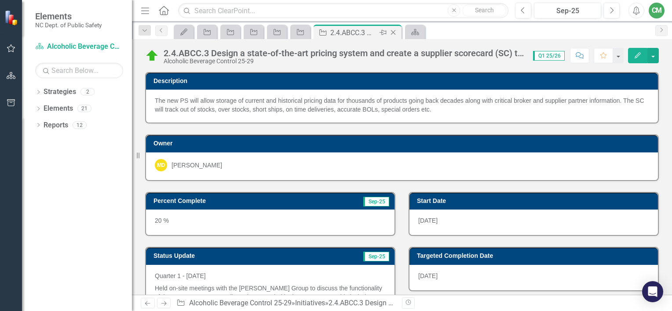
click at [392, 31] on icon "Close" at bounding box center [393, 32] width 9 height 7
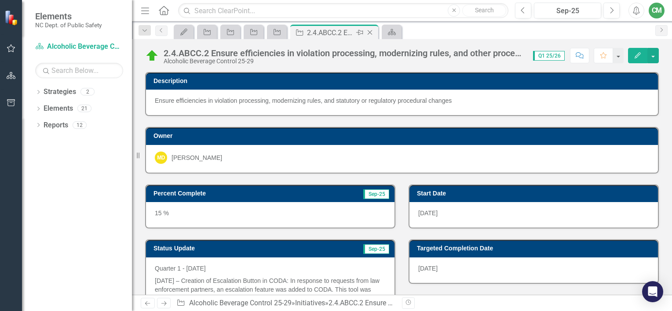
click at [370, 31] on icon "Close" at bounding box center [369, 32] width 9 height 7
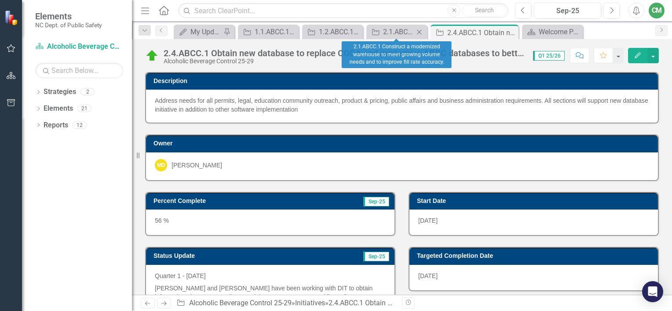
click at [420, 30] on icon "Close" at bounding box center [418, 32] width 9 height 7
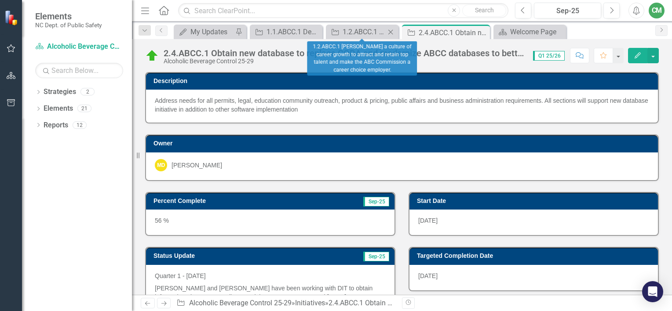
click at [389, 33] on icon at bounding box center [390, 31] width 5 height 5
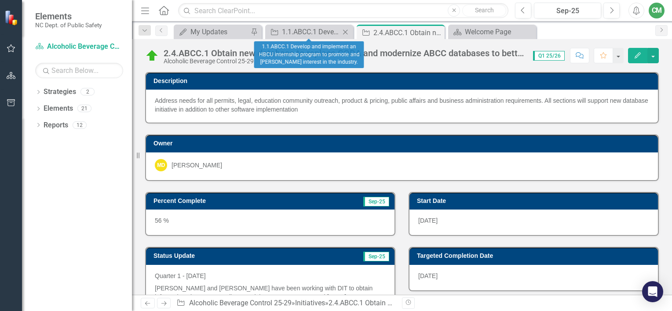
click at [344, 31] on icon at bounding box center [345, 31] width 5 height 5
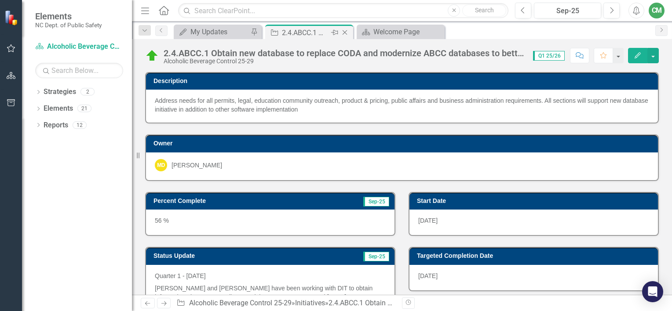
click at [344, 30] on icon "Close" at bounding box center [344, 32] width 9 height 7
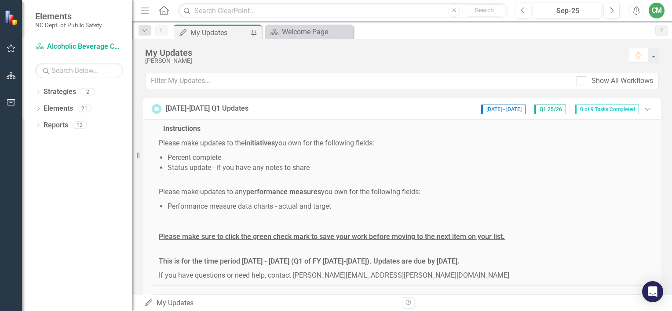
click at [218, 30] on div "My Updates" at bounding box center [219, 32] width 58 height 11
click at [483, 177] on p at bounding box center [402, 178] width 486 height 10
click at [592, 109] on span "0 of 9 Tasks Completed" at bounding box center [606, 110] width 64 height 10
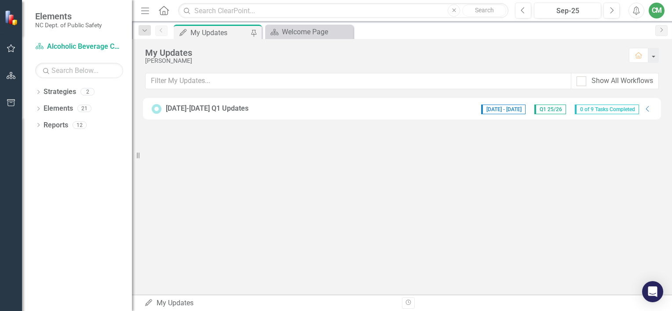
click at [591, 114] on span "0 of 9 Tasks Completed" at bounding box center [606, 110] width 64 height 10
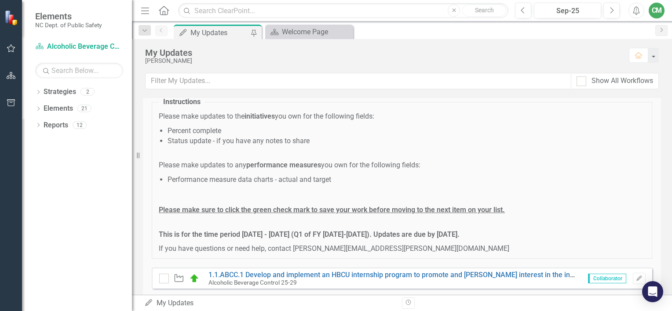
scroll to position [176, 0]
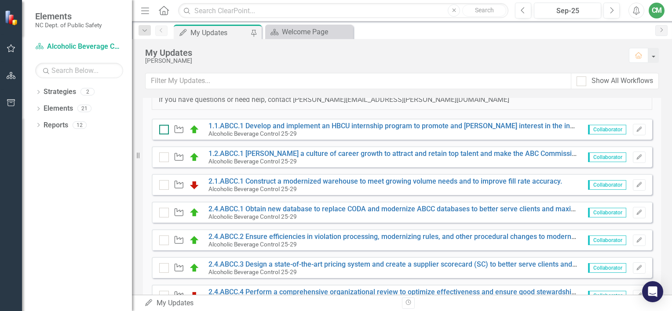
click at [163, 128] on input "checkbox" at bounding box center [162, 128] width 6 height 6
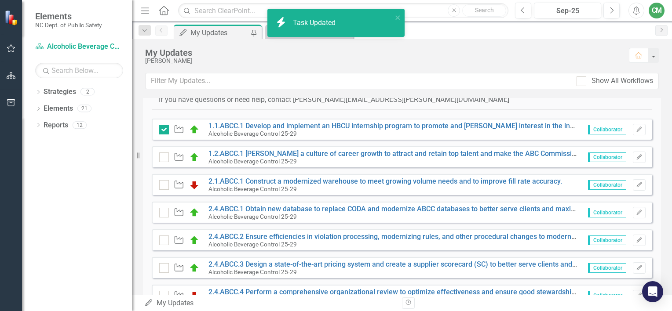
checkbox input "true"
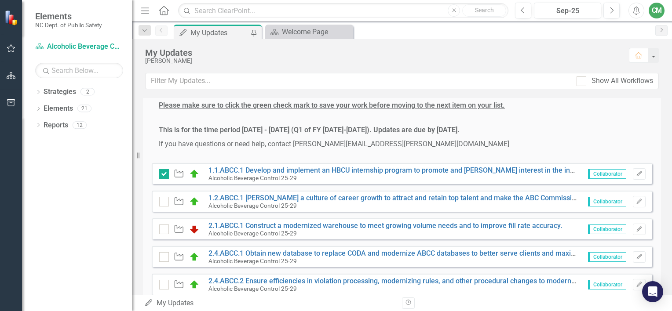
scroll to position [132, 0]
click at [635, 174] on icon "Edit" at bounding box center [638, 173] width 7 height 5
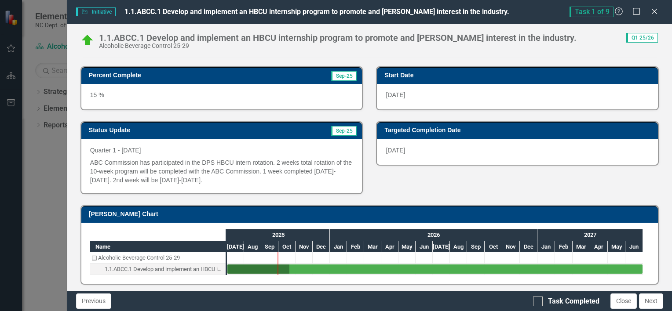
scroll to position [0, 0]
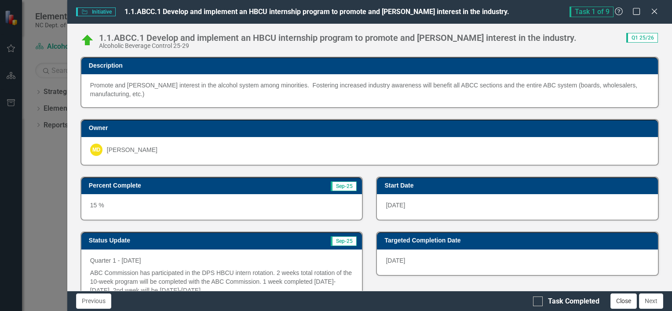
click at [621, 302] on button "Close" at bounding box center [623, 301] width 26 height 15
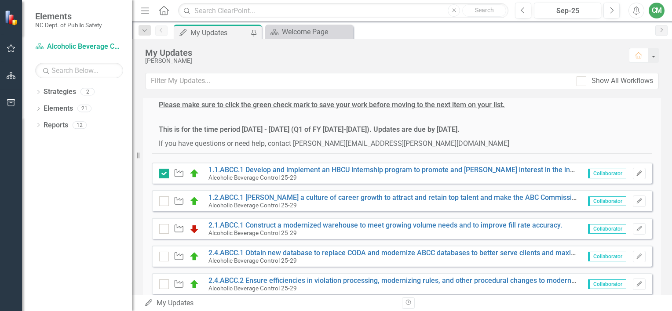
click at [635, 173] on icon "Edit" at bounding box center [638, 173] width 7 height 5
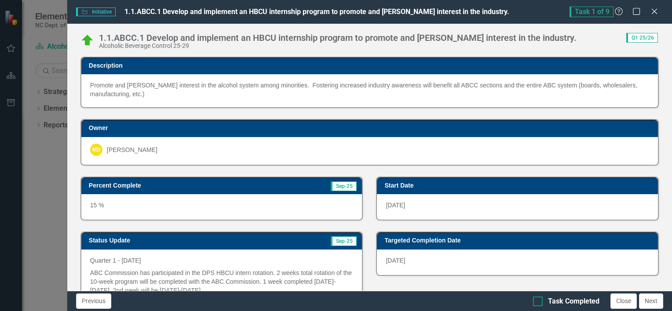
click at [537, 302] on div at bounding box center [538, 302] width 10 height 10
click at [537, 302] on input "Task Completed" at bounding box center [536, 300] width 6 height 6
checkbox input "true"
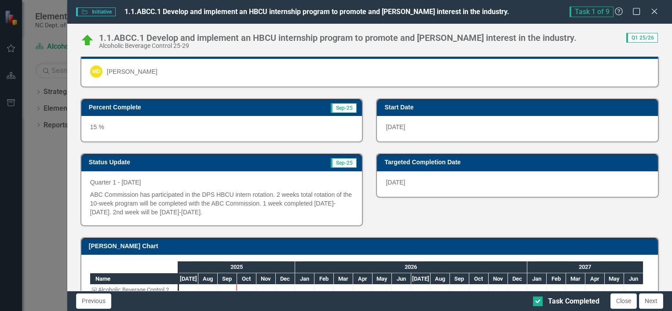
scroll to position [22, 0]
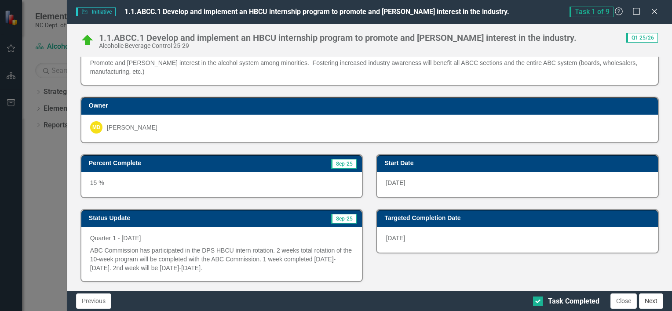
click at [652, 300] on button "Next" at bounding box center [651, 301] width 24 height 15
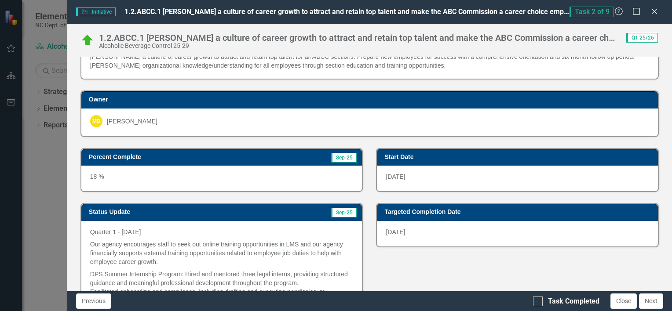
scroll to position [88, 0]
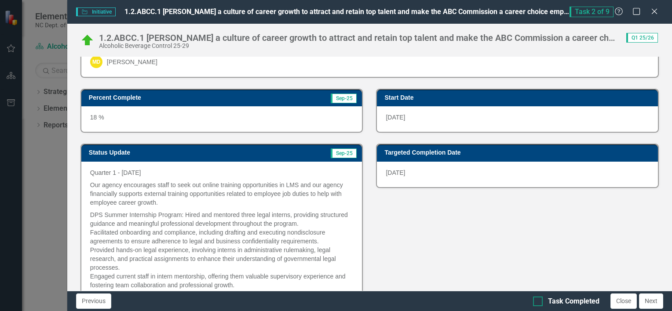
click at [540, 300] on div at bounding box center [538, 302] width 10 height 10
click at [538, 300] on input "Task Completed" at bounding box center [536, 300] width 6 height 6
checkbox input "true"
click at [650, 301] on button "Next" at bounding box center [651, 301] width 24 height 15
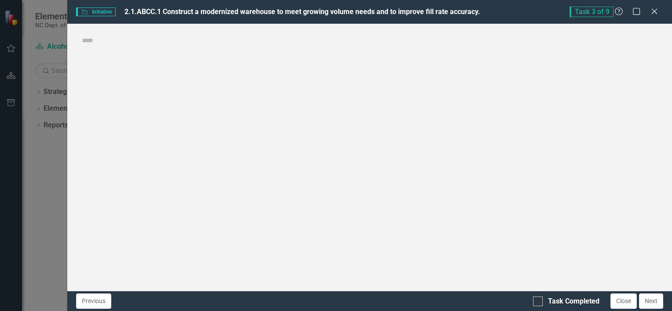
checkbox input "true"
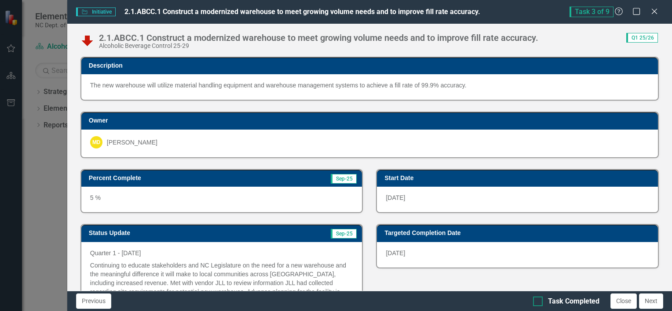
click at [542, 303] on div at bounding box center [538, 302] width 10 height 10
click at [538, 302] on input "Task Completed" at bounding box center [536, 300] width 6 height 6
checkbox input "true"
click at [647, 299] on button "Next" at bounding box center [651, 301] width 24 height 15
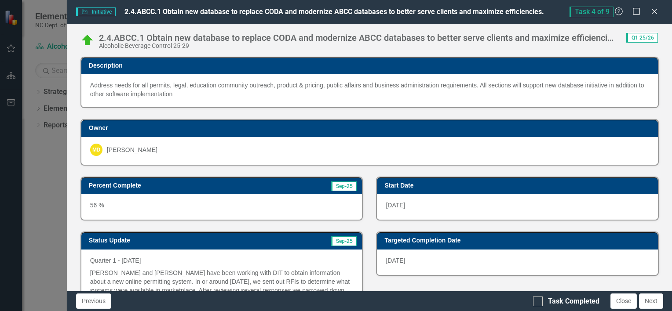
checkbox input "true"
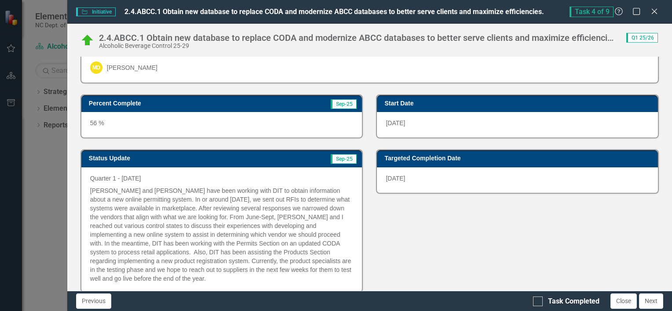
scroll to position [132, 0]
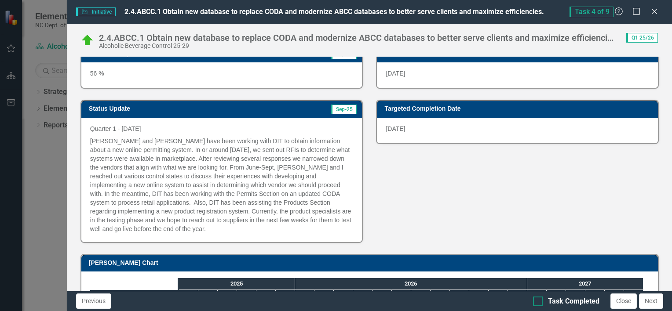
click at [540, 300] on div at bounding box center [538, 302] width 10 height 10
click at [538, 300] on input "Task Completed" at bounding box center [536, 300] width 6 height 6
checkbox input "true"
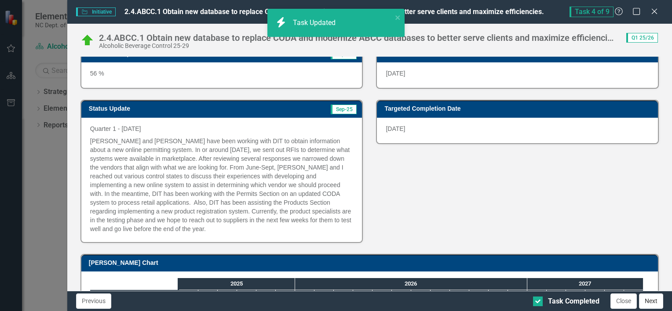
click at [651, 299] on button "Next" at bounding box center [651, 301] width 24 height 15
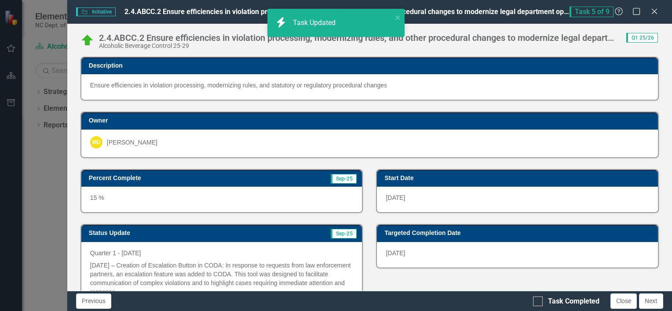
checkbox input "true"
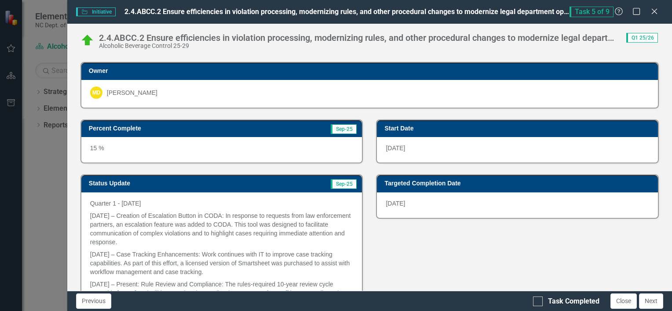
scroll to position [88, 0]
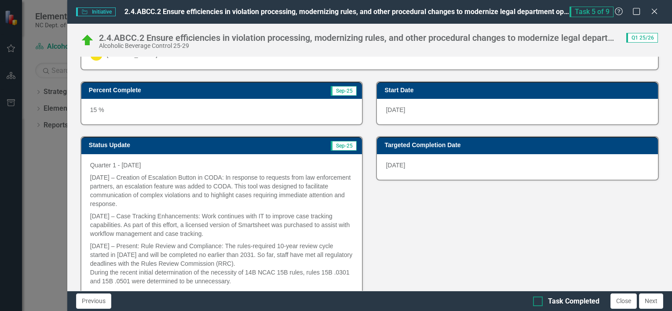
click at [540, 299] on div at bounding box center [538, 302] width 10 height 10
click at [538, 299] on input "Task Completed" at bounding box center [536, 300] width 6 height 6
checkbox input "true"
click at [651, 301] on button "Next" at bounding box center [651, 301] width 24 height 15
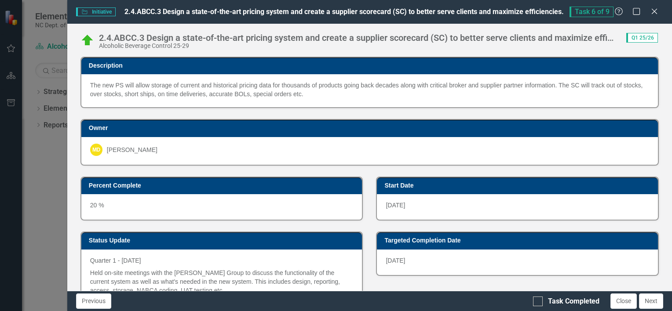
checkbox input "true"
click at [536, 303] on div at bounding box center [538, 302] width 10 height 10
click at [536, 302] on input "Task Completed" at bounding box center [536, 300] width 6 height 6
checkbox input "true"
click at [651, 302] on button "Next" at bounding box center [651, 301] width 24 height 15
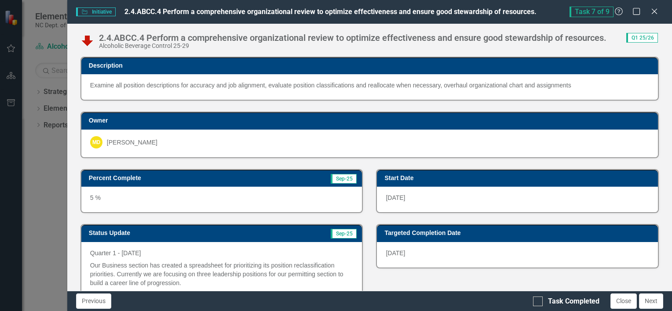
checkbox input "true"
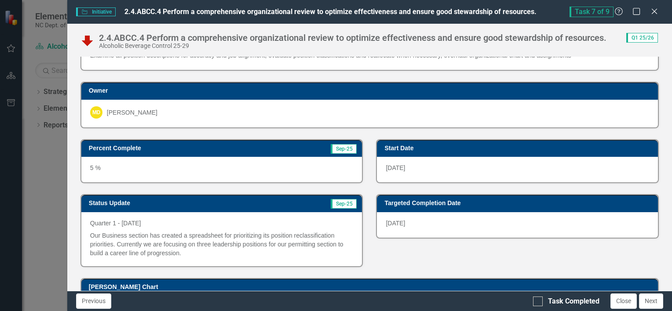
scroll to position [44, 0]
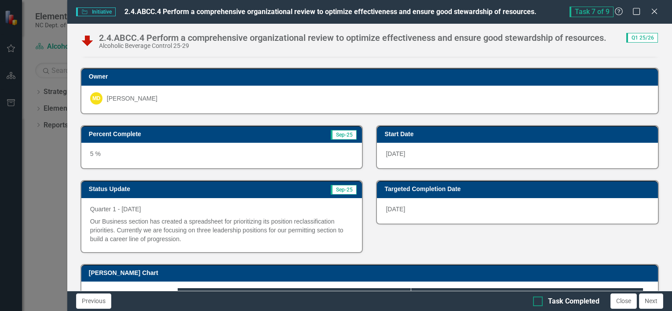
click at [537, 301] on input "Task Completed" at bounding box center [536, 300] width 6 height 6
checkbox input "true"
click at [652, 302] on button "Next" at bounding box center [651, 301] width 24 height 15
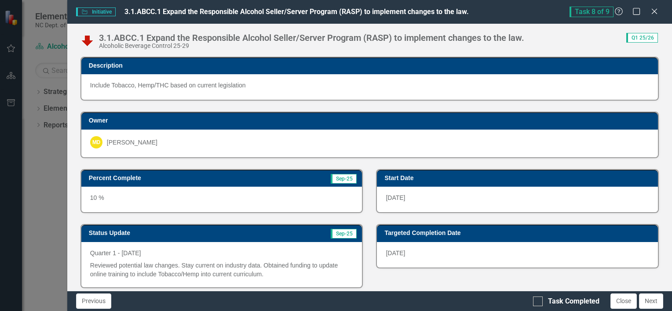
checkbox input "true"
click at [542, 303] on div at bounding box center [538, 302] width 10 height 10
click at [538, 302] on input "Task Completed" at bounding box center [536, 300] width 6 height 6
checkbox input "true"
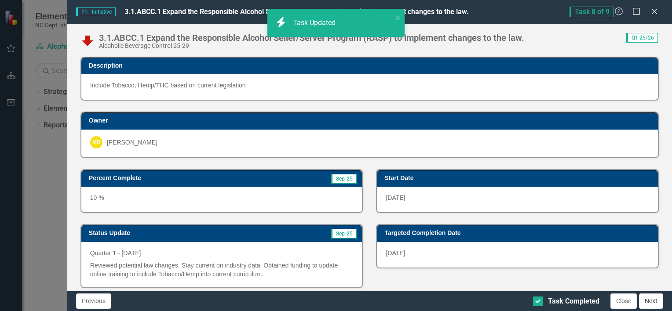
click at [655, 301] on button "Next" at bounding box center [651, 301] width 24 height 15
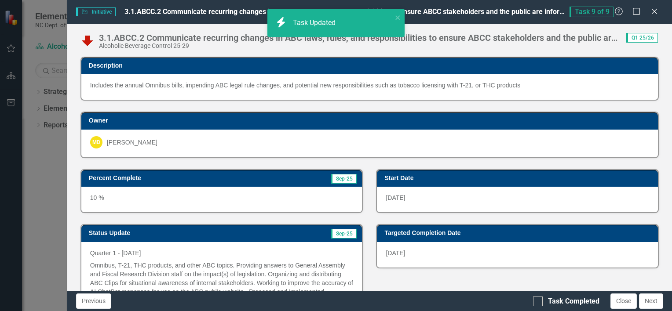
checkbox input "true"
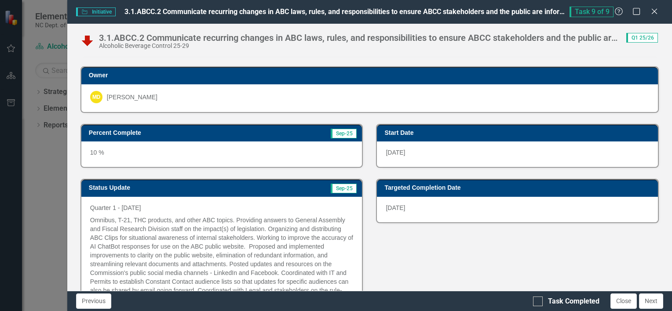
scroll to position [88, 0]
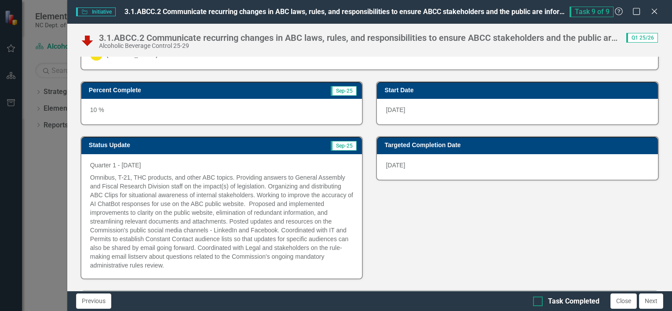
click at [535, 298] on input "Task Completed" at bounding box center [536, 300] width 6 height 6
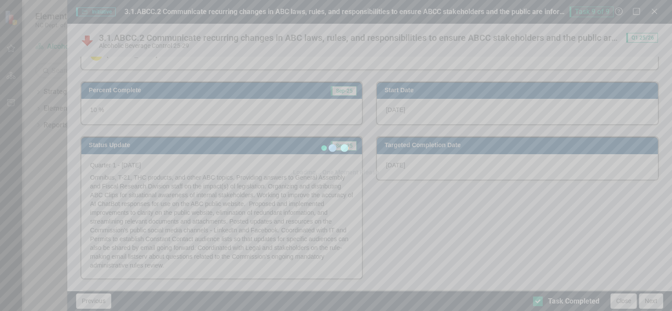
checkbox input "true"
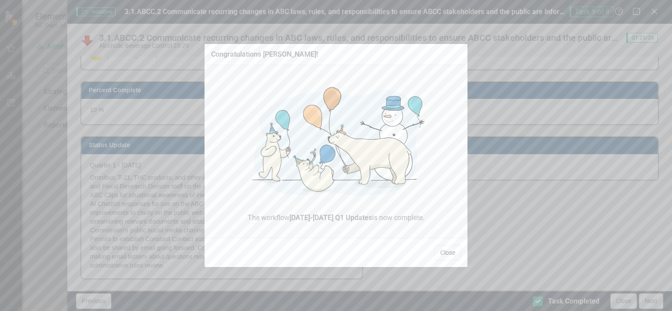
click at [447, 253] on button "Close" at bounding box center [447, 252] width 26 height 15
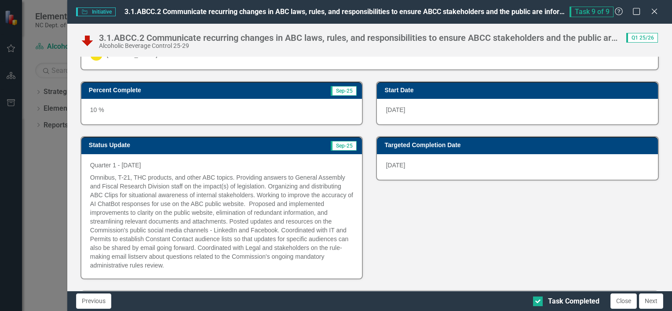
click at [646, 304] on button "Next" at bounding box center [651, 301] width 24 height 15
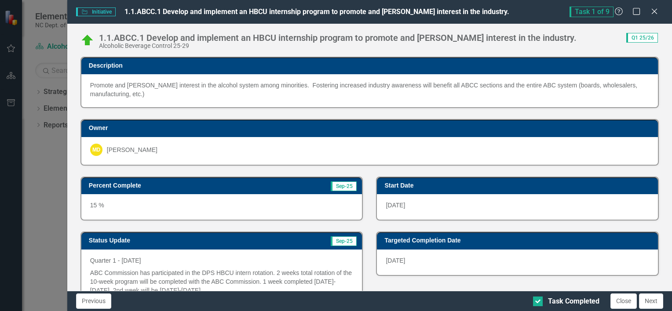
checkbox input "true"
click at [652, 10] on icon "Close" at bounding box center [654, 11] width 9 height 7
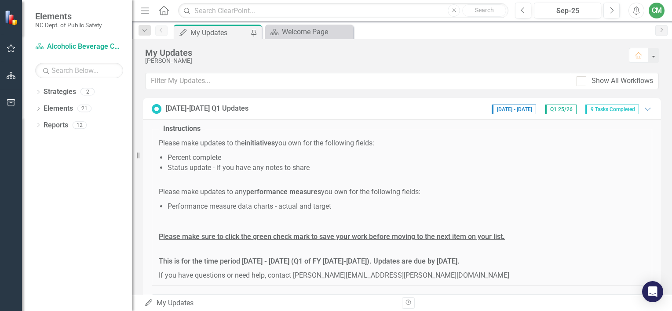
click at [660, 11] on div "CM" at bounding box center [656, 11] width 16 height 16
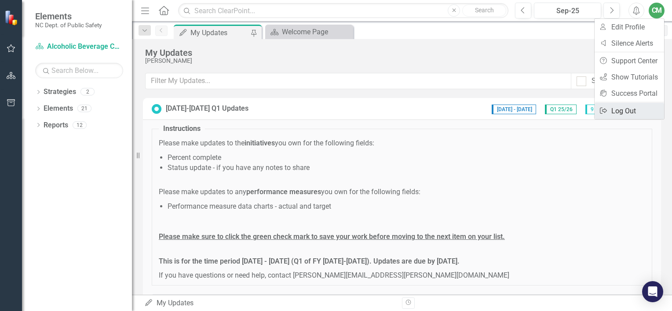
click at [627, 113] on link "Logout Log Out" at bounding box center [628, 111] width 69 height 16
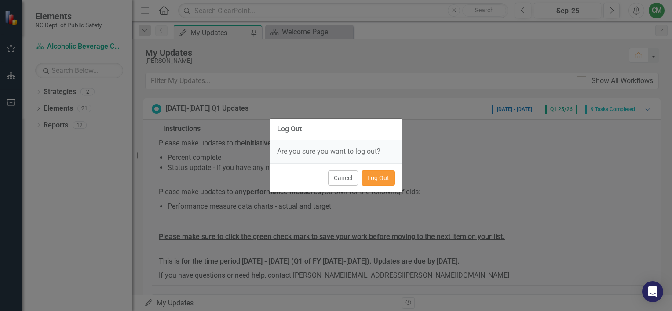
click at [378, 178] on button "Log Out" at bounding box center [377, 178] width 33 height 15
